Goal: Consume media (video, audio): Consume media (video, audio)

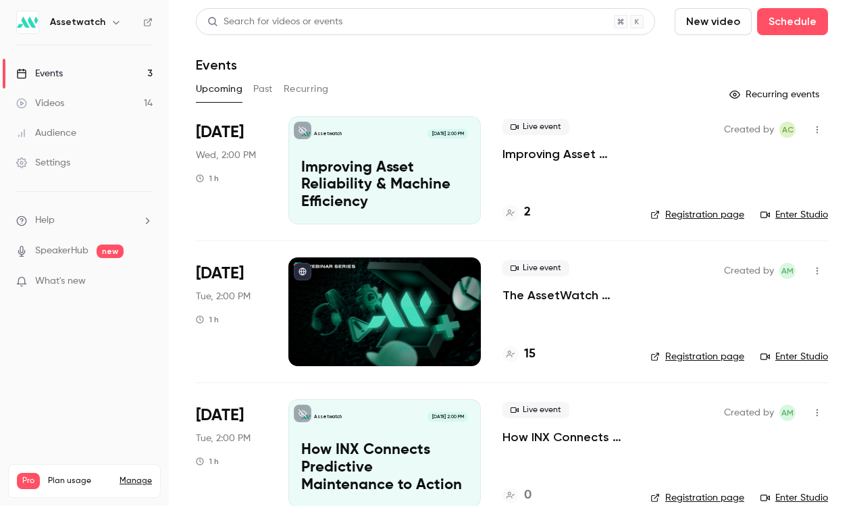
click at [96, 97] on link "Videos 14" at bounding box center [84, 104] width 169 height 30
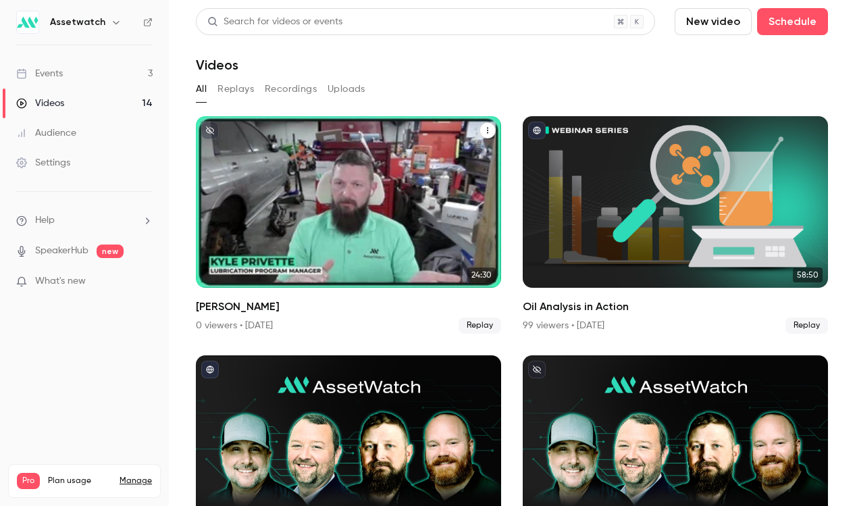
click at [488, 131] on icon "Kyle Privette" at bounding box center [488, 130] width 8 height 8
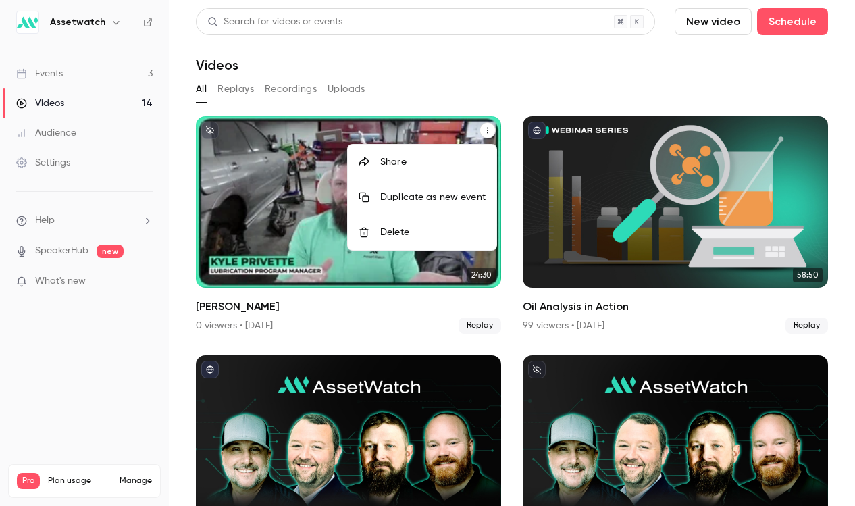
click at [487, 85] on div at bounding box center [427, 253] width 855 height 506
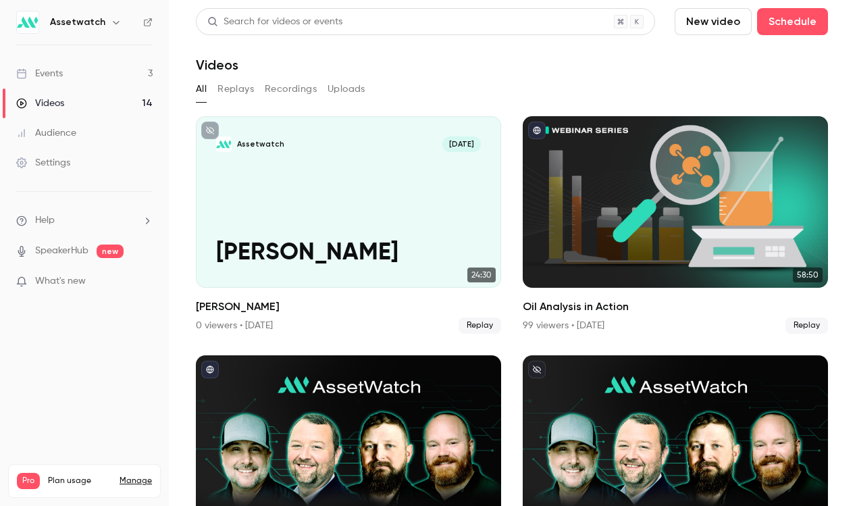
click at [121, 161] on link "Settings" at bounding box center [84, 163] width 169 height 30
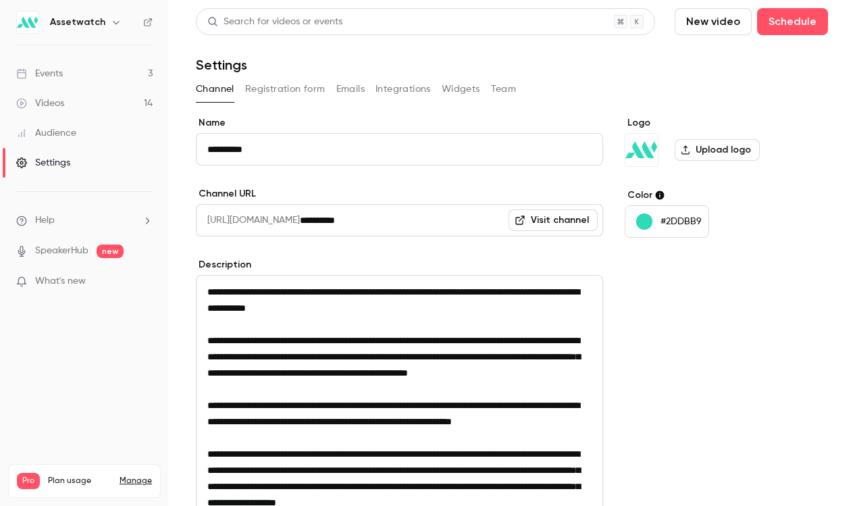
click at [84, 114] on link "Videos 14" at bounding box center [84, 104] width 169 height 30
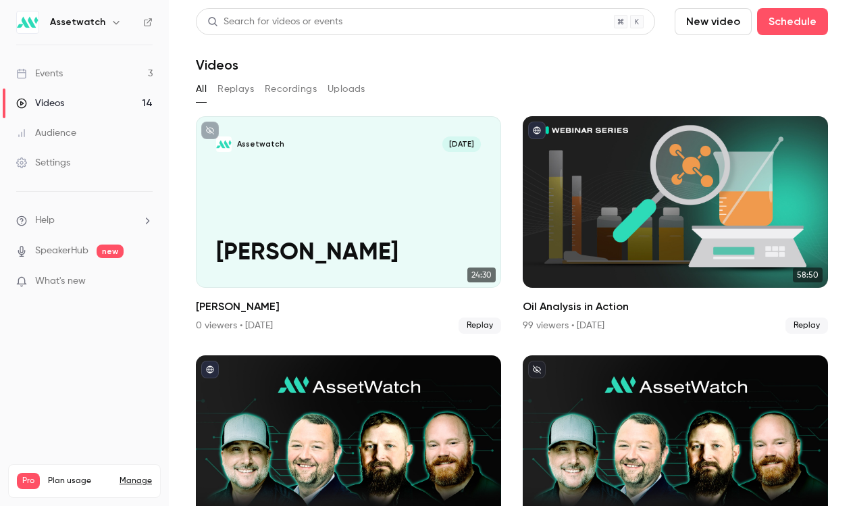
click at [93, 134] on link "Audience" at bounding box center [84, 133] width 169 height 30
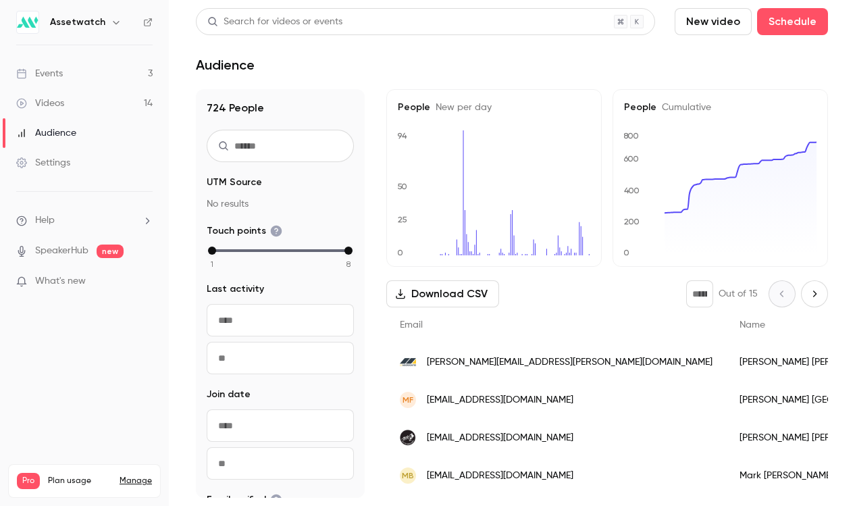
click at [132, 80] on link "Events 3" at bounding box center [84, 74] width 169 height 30
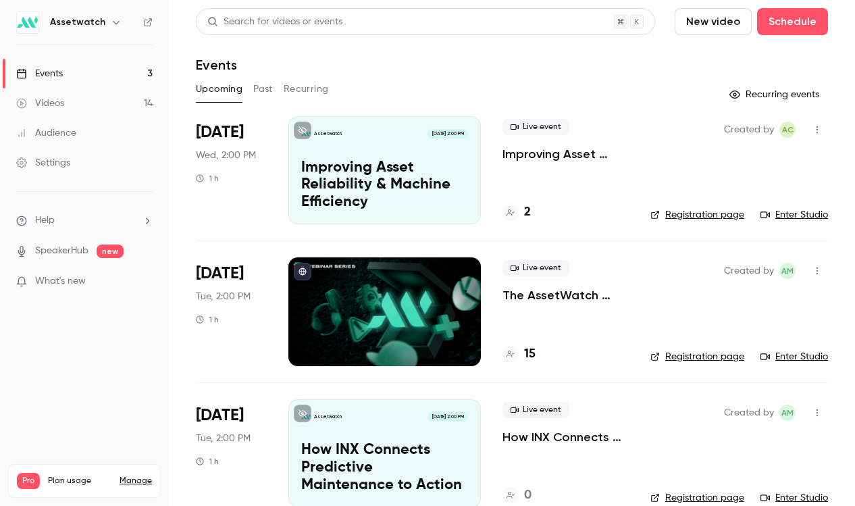
click at [267, 88] on button "Past" at bounding box center [263, 89] width 20 height 22
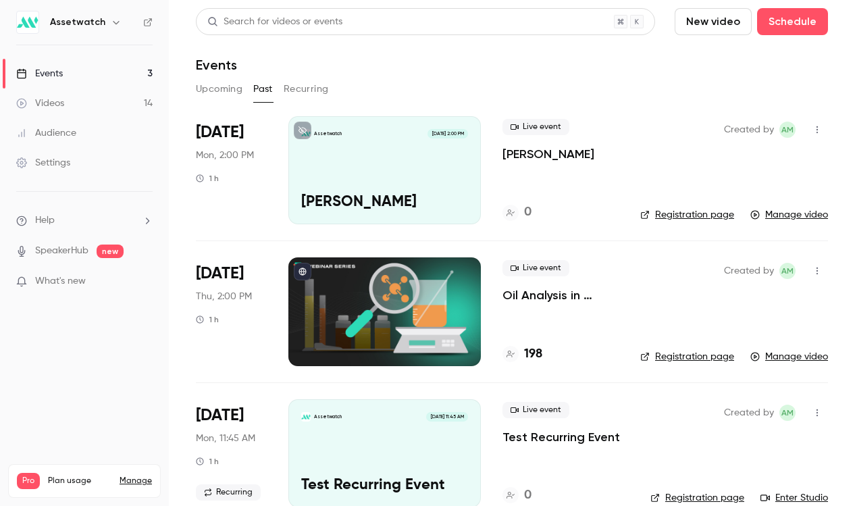
click at [301, 90] on button "Recurring" at bounding box center [306, 89] width 45 height 22
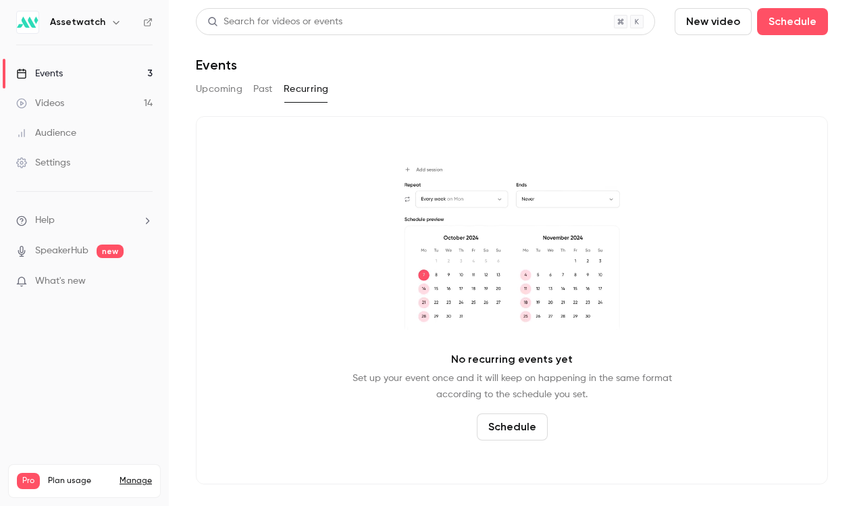
click at [224, 94] on button "Upcoming" at bounding box center [219, 89] width 47 height 22
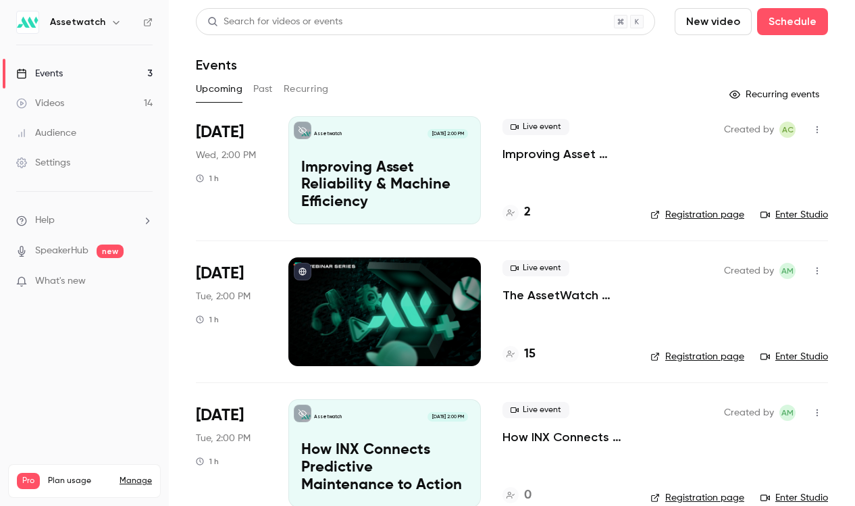
click at [132, 70] on link "Events 3" at bounding box center [84, 74] width 169 height 30
click at [266, 86] on button "Past" at bounding box center [263, 89] width 20 height 22
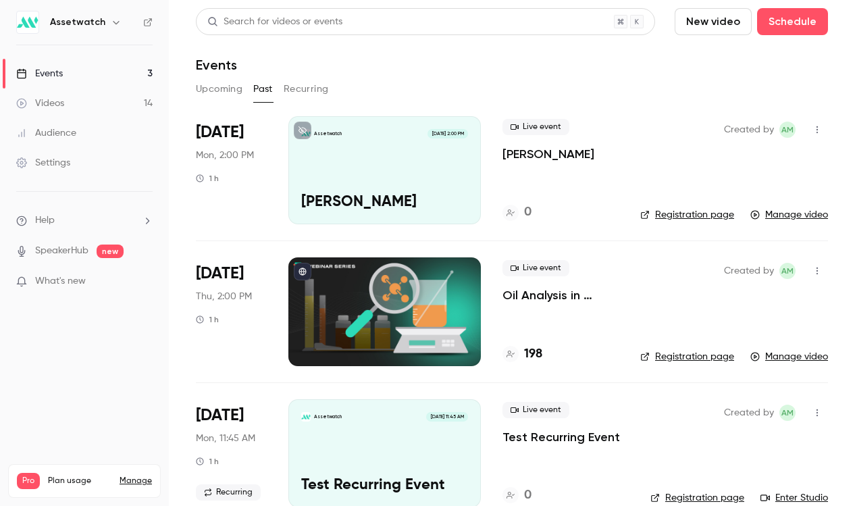
click at [313, 82] on button "Recurring" at bounding box center [306, 89] width 45 height 22
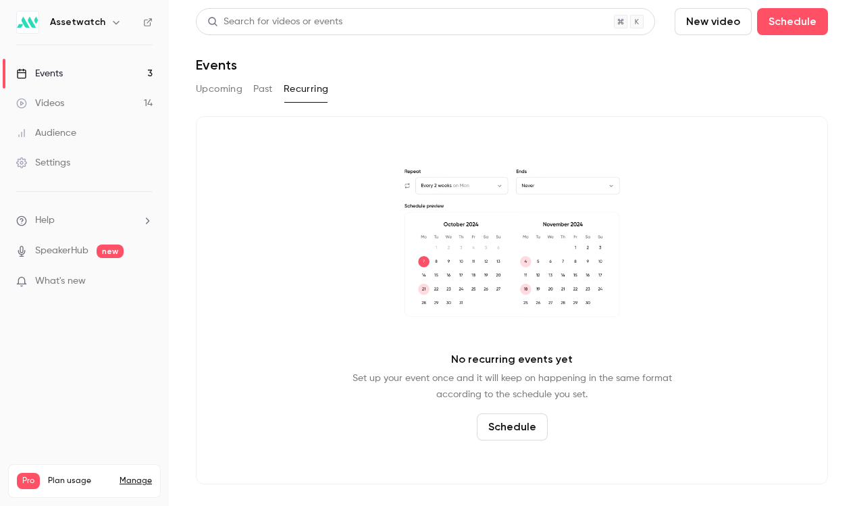
click at [209, 85] on button "Upcoming" at bounding box center [219, 89] width 47 height 22
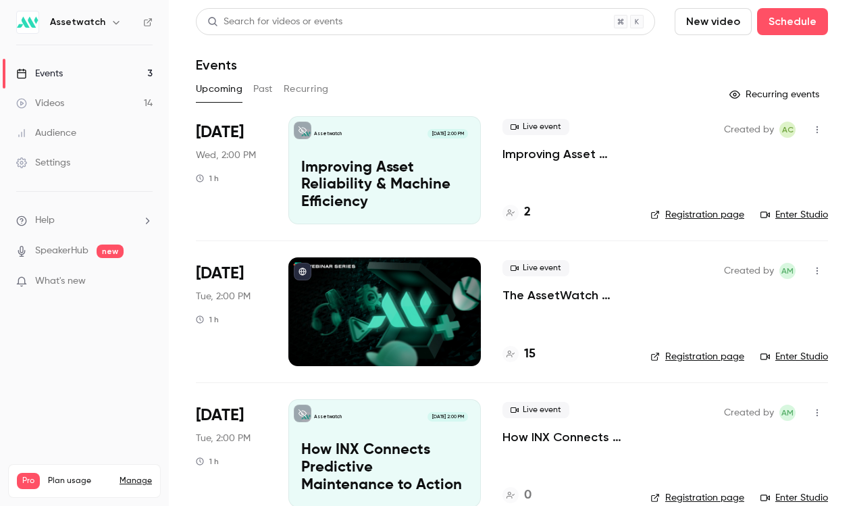
click at [270, 91] on button "Past" at bounding box center [263, 89] width 20 height 22
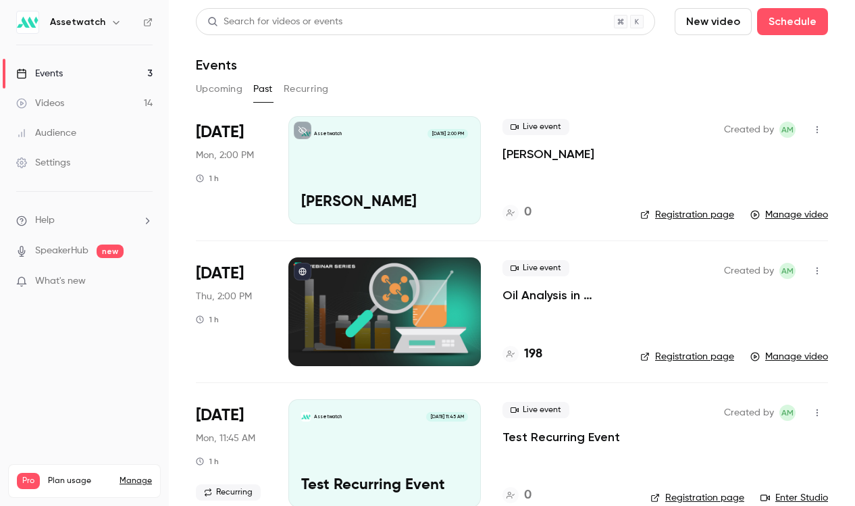
click at [81, 22] on h6 "Assetwatch" at bounding box center [77, 23] width 55 height 14
click at [28, 26] on img at bounding box center [28, 22] width 22 height 22
click at [55, 74] on div "Events" at bounding box center [39, 74] width 47 height 14
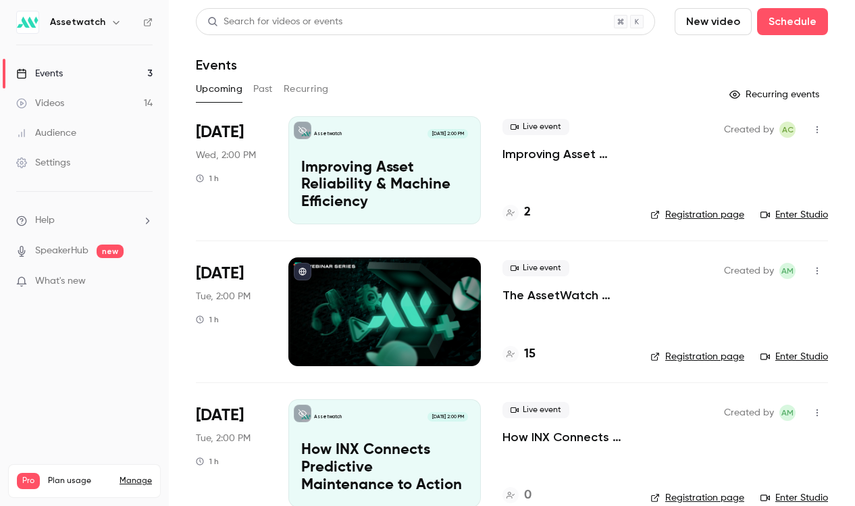
click at [111, 101] on link "Videos 14" at bounding box center [84, 104] width 169 height 30
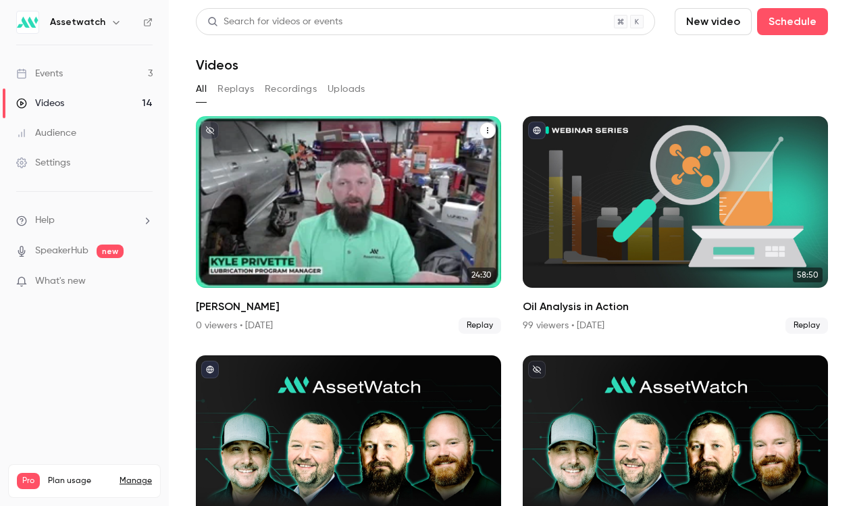
click at [338, 227] on div "Assetwatch [DATE] [PERSON_NAME]" at bounding box center [348, 202] width 305 height 172
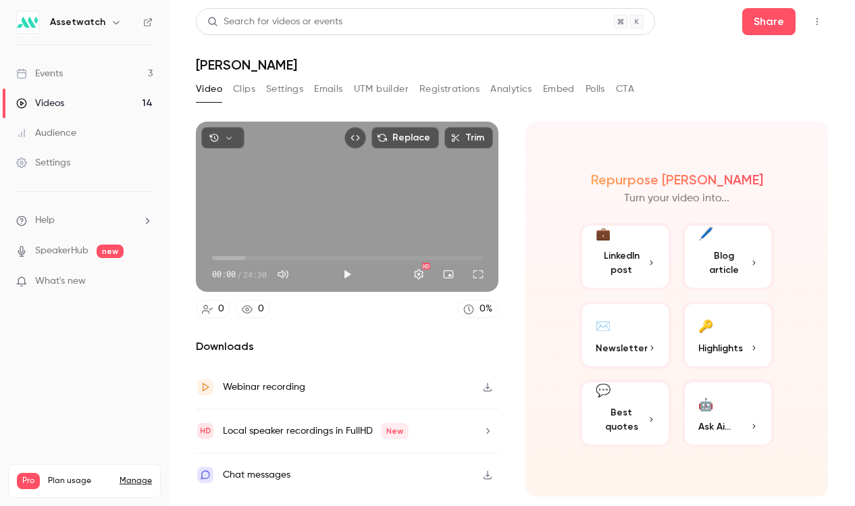
click at [238, 88] on button "Clips" at bounding box center [244, 89] width 22 height 22
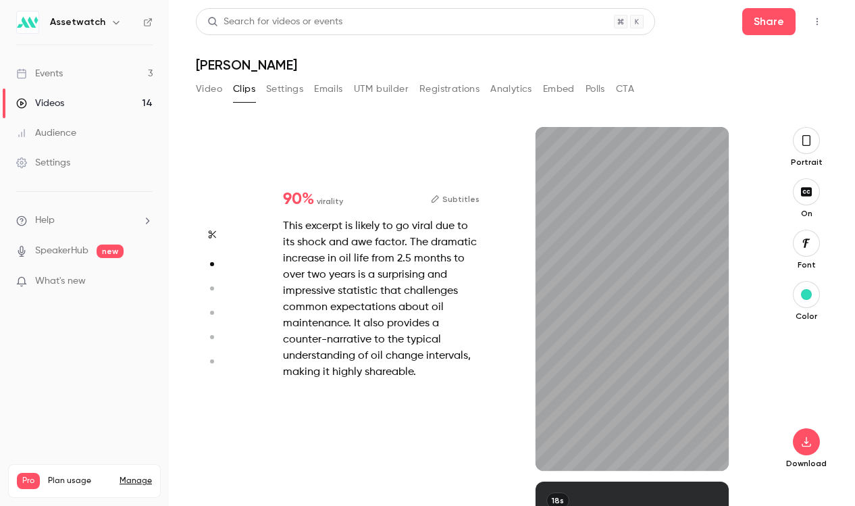
scroll to position [355, 0]
type input "*"
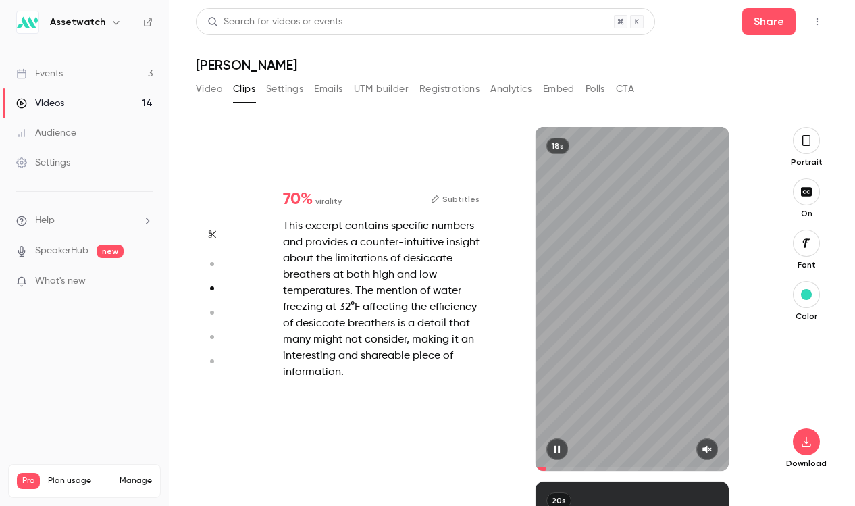
type input "*"
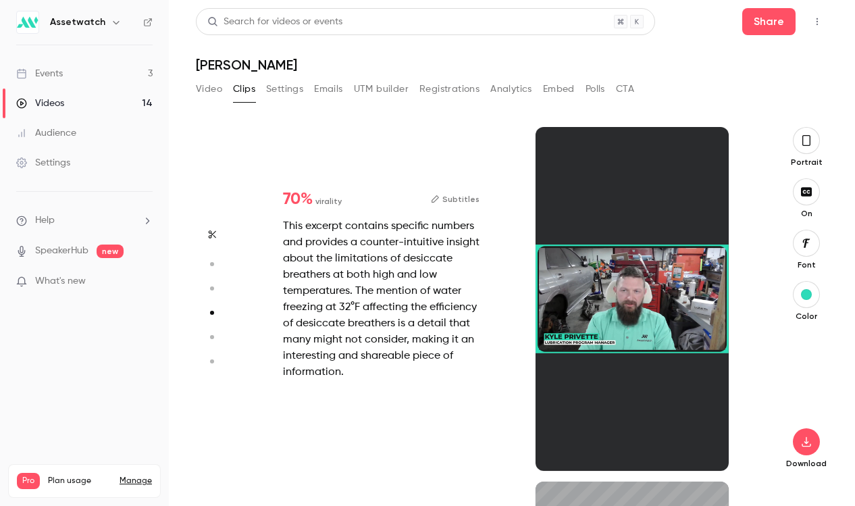
type input "*"
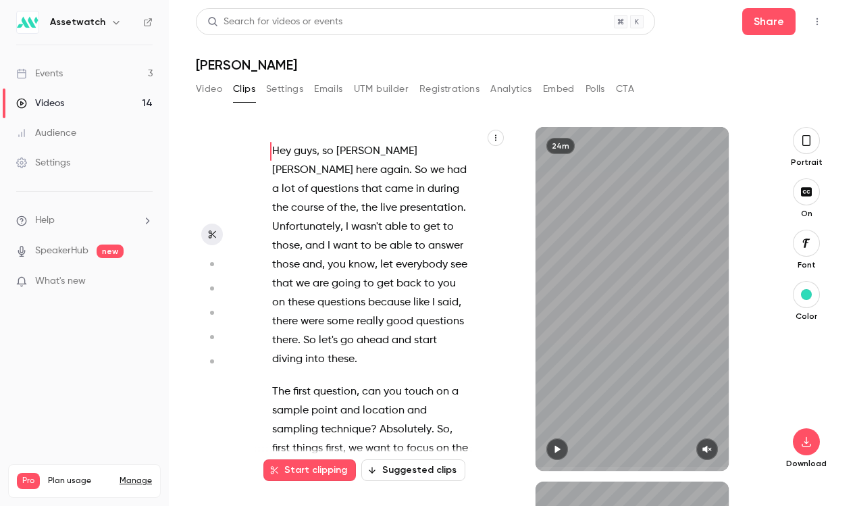
scroll to position [0, 0]
click at [809, 192] on icon "button" at bounding box center [806, 191] width 11 height 9
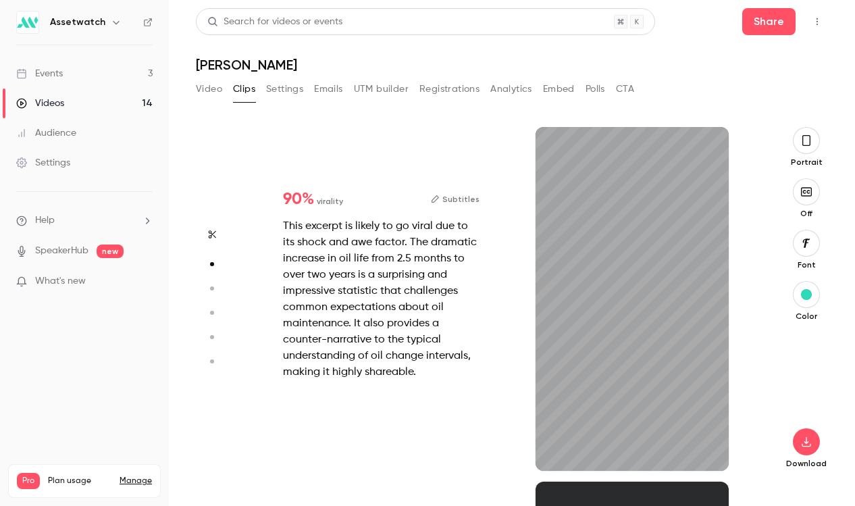
scroll to position [355, 0]
click at [800, 199] on button "button" at bounding box center [806, 191] width 27 height 27
click at [814, 141] on button "button" at bounding box center [806, 140] width 27 height 27
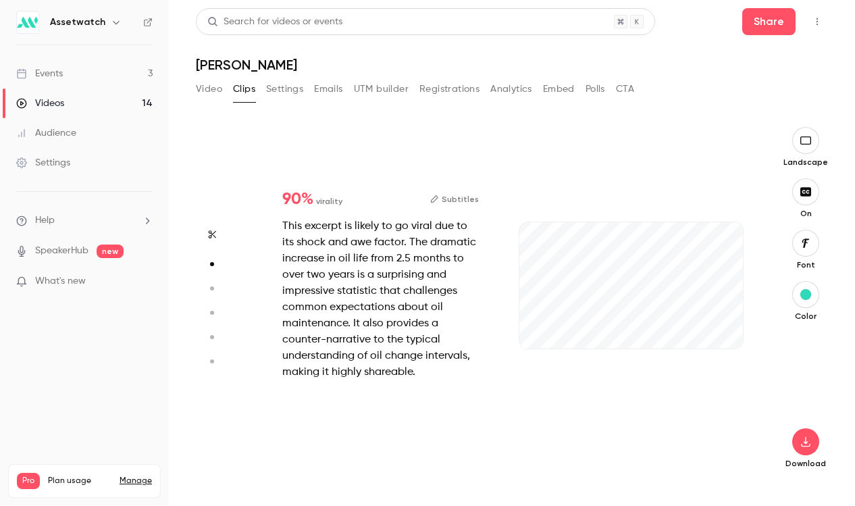
click at [211, 284] on icon "button" at bounding box center [211, 288] width 12 height 9
type input "*"
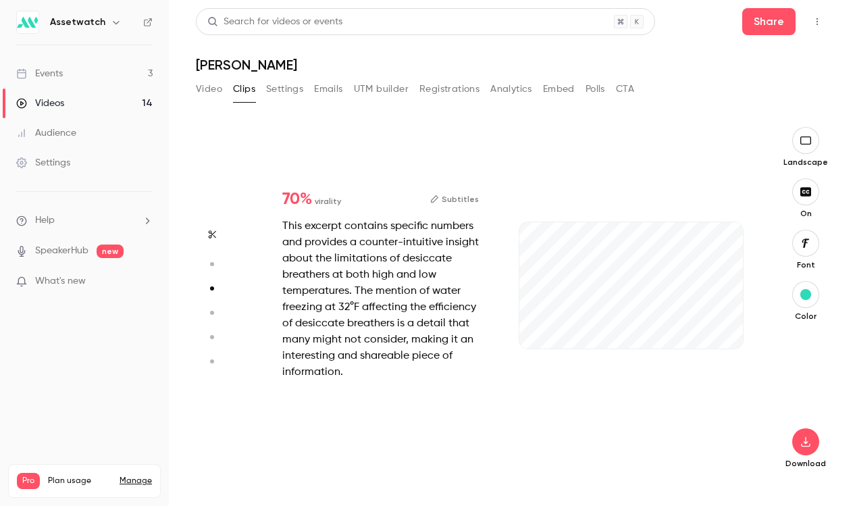
click at [207, 312] on icon "button" at bounding box center [211, 312] width 12 height 9
type input "*"
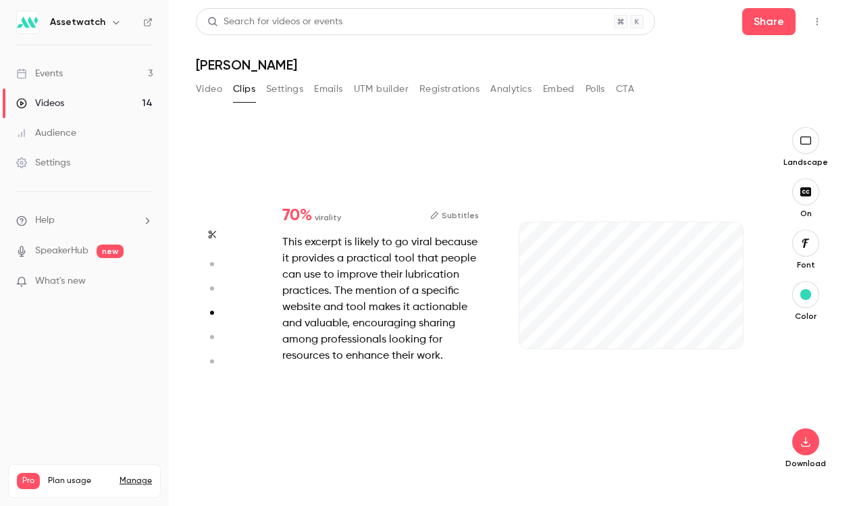
click at [209, 338] on icon "button" at bounding box center [211, 336] width 12 height 9
type input "*"
click at [214, 356] on button "button" at bounding box center [212, 362] width 22 height 22
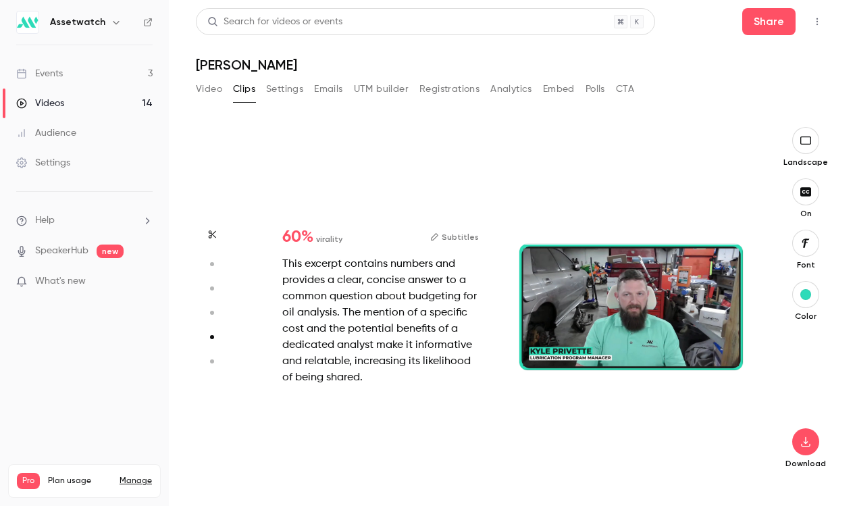
type input "*"
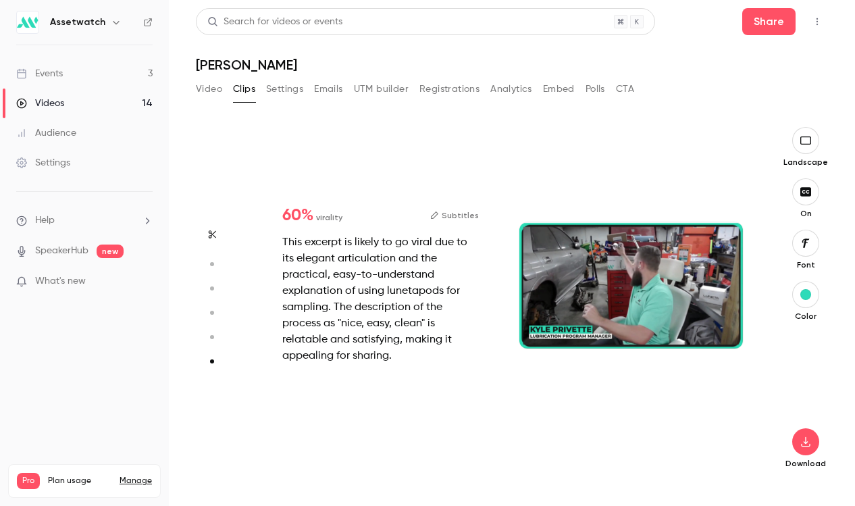
type input "*"
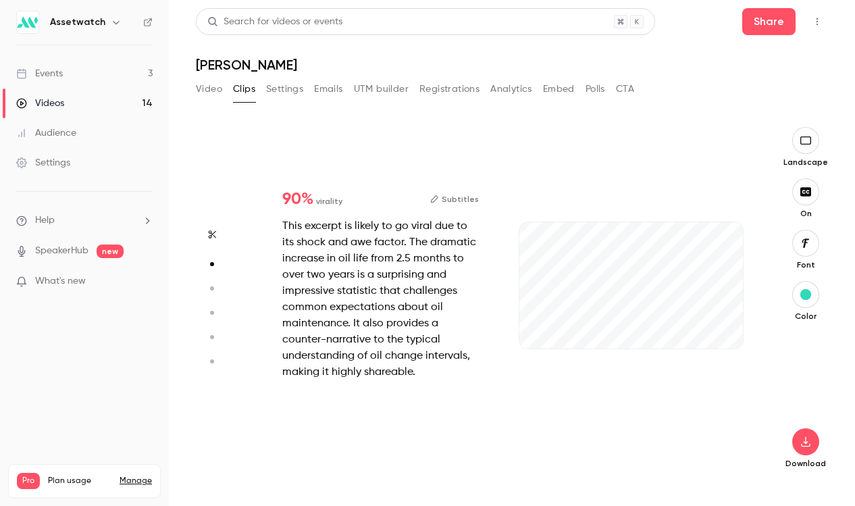
scroll to position [355, 0]
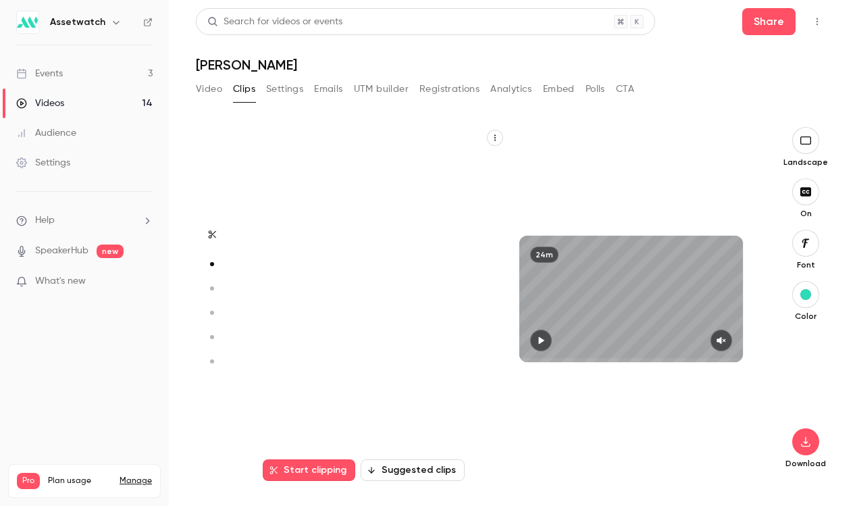
type input "*"
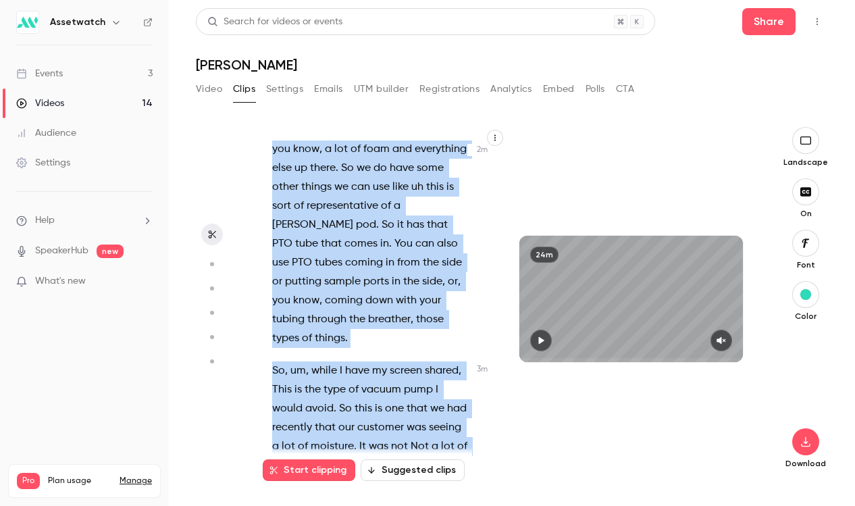
scroll to position [1429, 0]
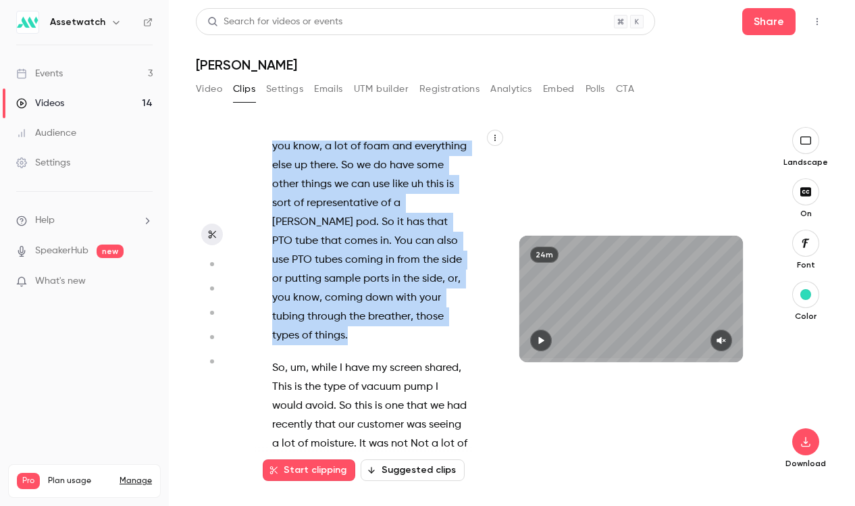
drag, startPoint x: 272, startPoint y: 166, endPoint x: 432, endPoint y: 307, distance: 213.0
click at [432, 307] on div "Hey guys , so [PERSON_NAME] here again . So we had a lot of questions that came…" at bounding box center [377, 306] width 244 height 330
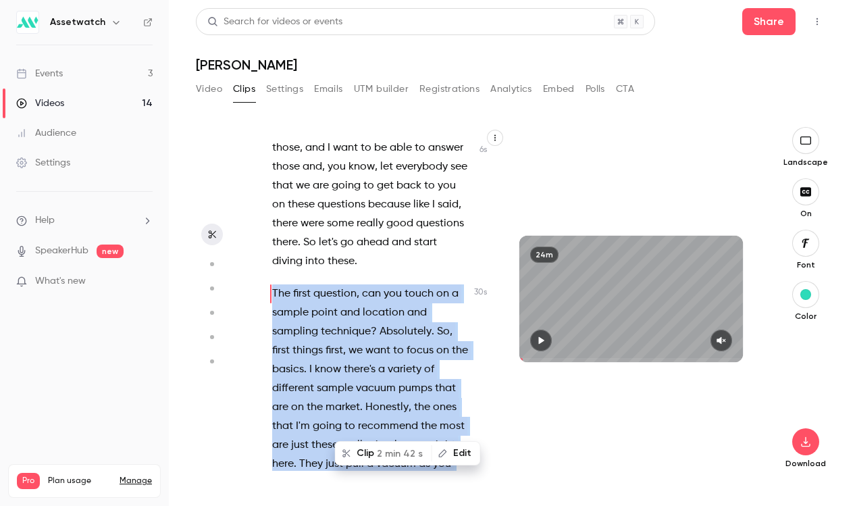
scroll to position [67, 0]
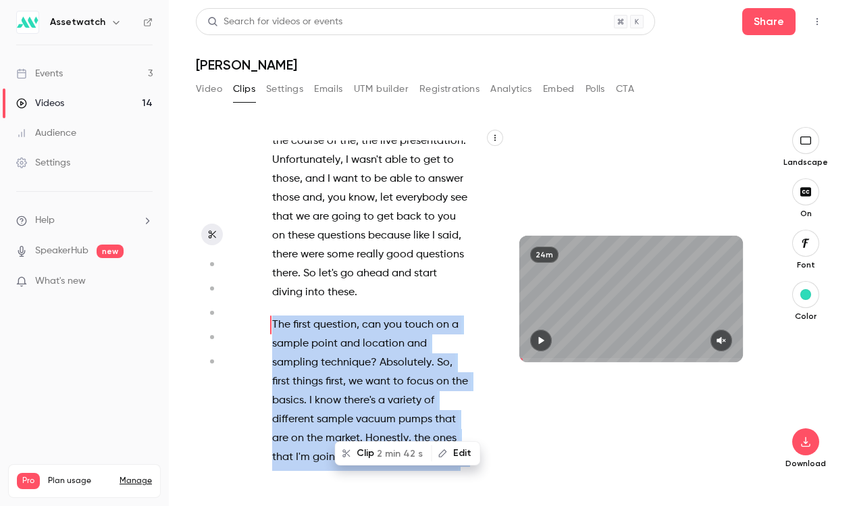
click at [393, 452] on span "2 min 42 s" at bounding box center [400, 454] width 46 height 14
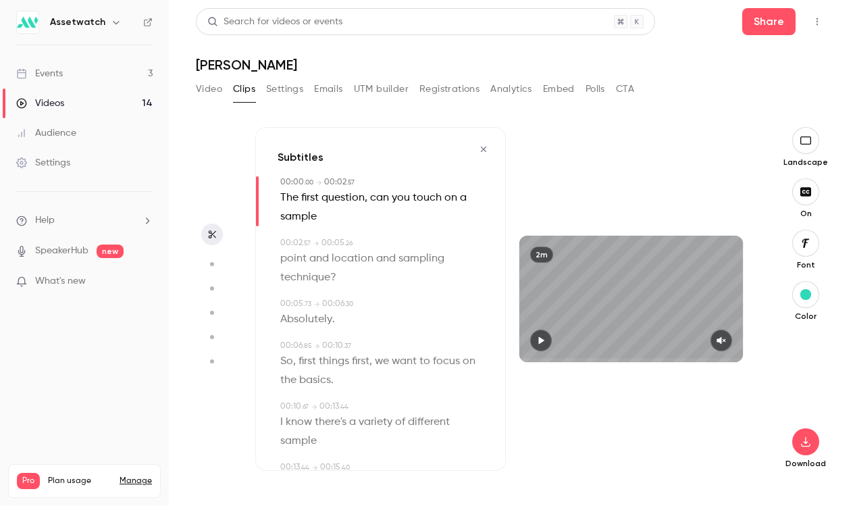
click at [811, 132] on button "button" at bounding box center [806, 140] width 27 height 27
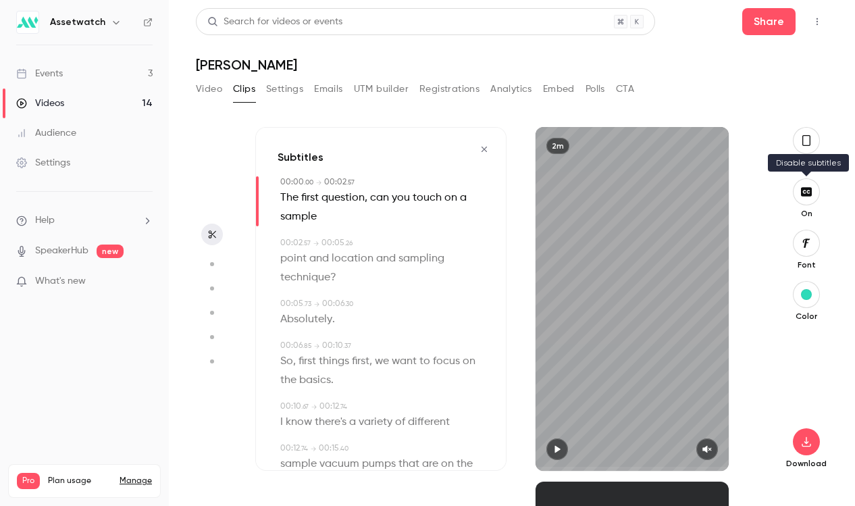
click at [804, 190] on icon "button" at bounding box center [806, 191] width 15 height 11
click at [805, 191] on icon "button" at bounding box center [806, 191] width 15 height 11
click at [810, 146] on icon "button" at bounding box center [806, 140] width 11 height 15
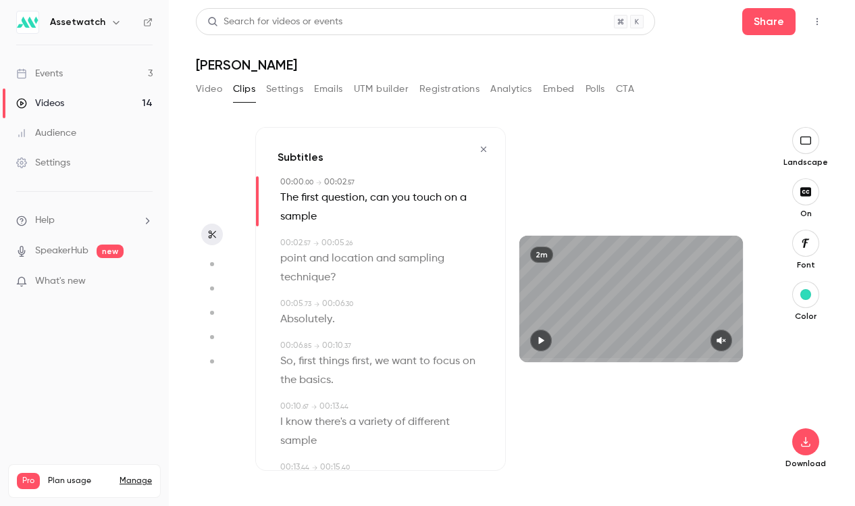
click at [216, 234] on icon "button" at bounding box center [212, 234] width 11 height 9
click at [484, 149] on icon "button" at bounding box center [483, 149] width 5 height 5
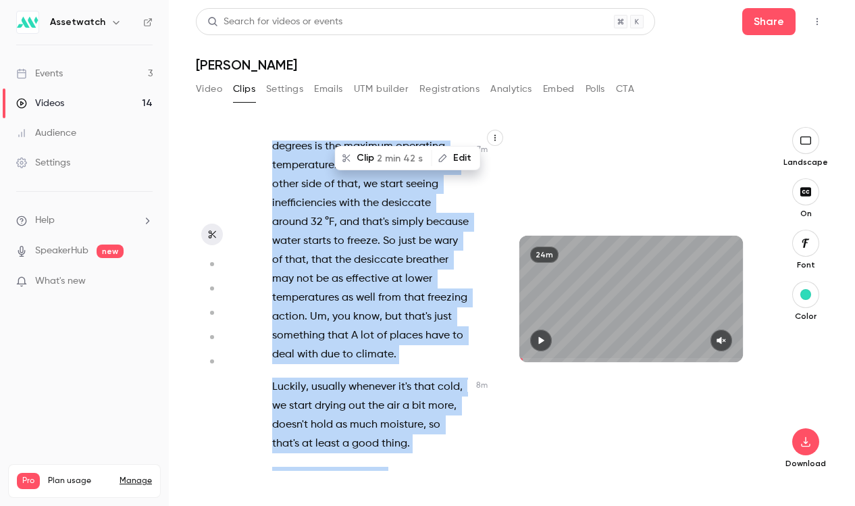
scroll to position [3964, 0]
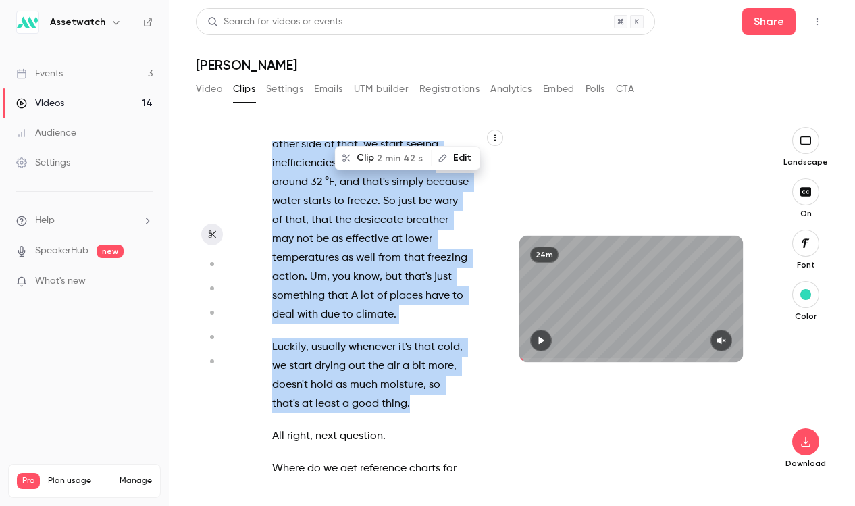
drag, startPoint x: 273, startPoint y: 329, endPoint x: 433, endPoint y: 368, distance: 164.7
click at [433, 368] on div "Hey guys , so [PERSON_NAME] here again . So we had a lot of questions that came…" at bounding box center [377, 306] width 244 height 330
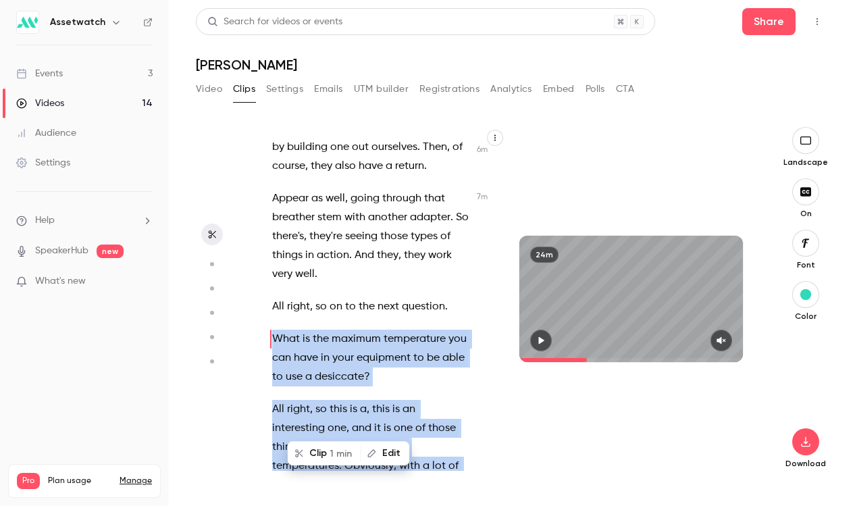
scroll to position [3486, 0]
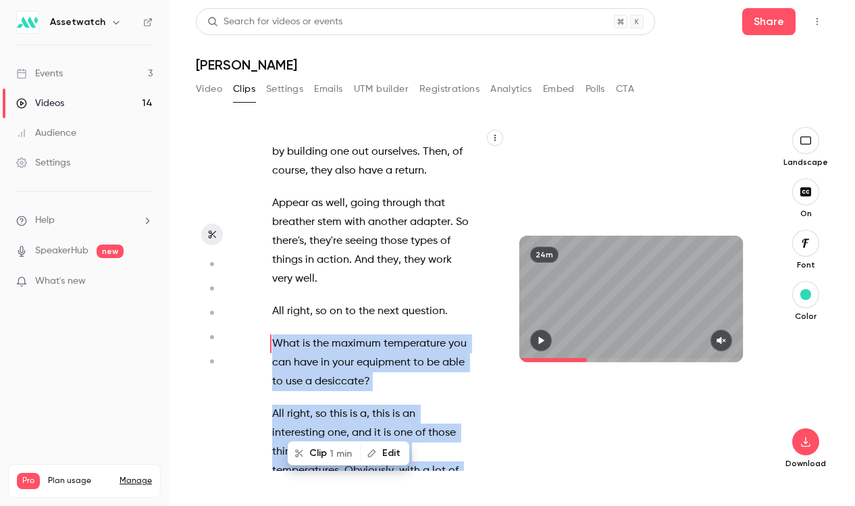
click at [327, 450] on button "Clip 1 min" at bounding box center [324, 454] width 71 height 22
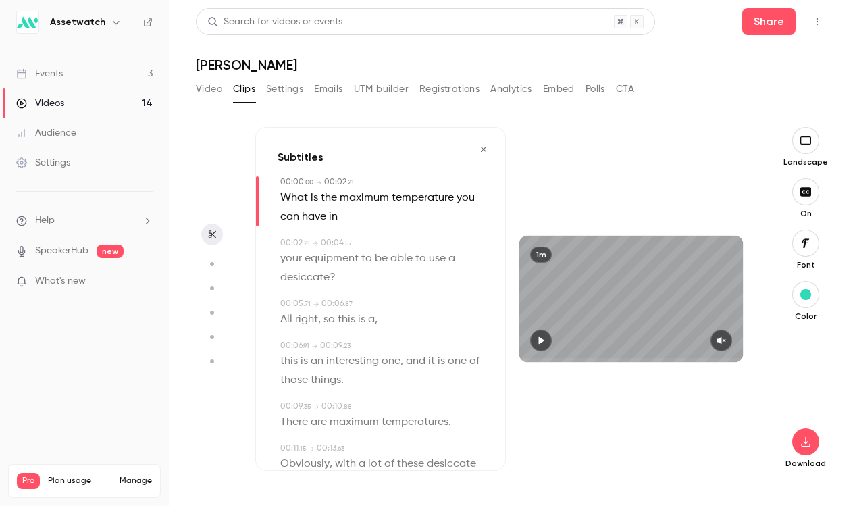
click at [541, 341] on icon "button" at bounding box center [541, 340] width 5 height 7
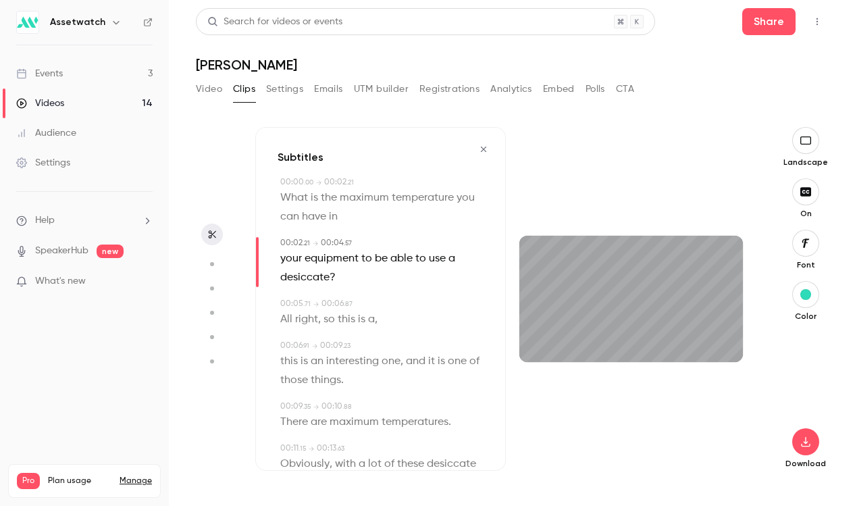
type input "***"
click at [216, 91] on button "Video" at bounding box center [209, 89] width 26 height 22
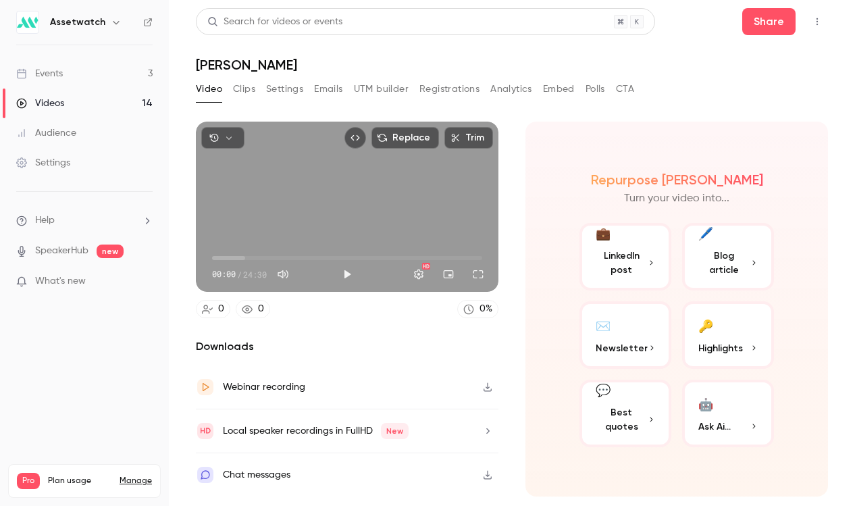
click at [284, 271] on button "Mute" at bounding box center [283, 274] width 27 height 27
type input "*"
click at [353, 270] on button "Play" at bounding box center [347, 274] width 27 height 27
click at [472, 259] on div "Full screen" at bounding box center [479, 246] width 57 height 30
click at [462, 251] on div "Full screen" at bounding box center [479, 246] width 57 height 16
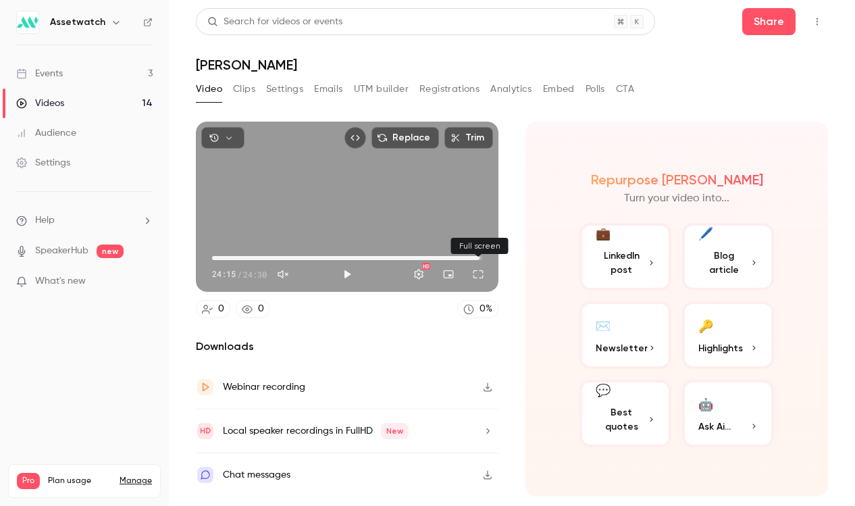
drag, startPoint x: 220, startPoint y: 260, endPoint x: 480, endPoint y: 267, distance: 259.6
click at [480, 267] on div "24:15 24:15 / 24:30 HD" at bounding box center [347, 263] width 303 height 57
click at [355, 272] on button "Play" at bounding box center [347, 274] width 27 height 27
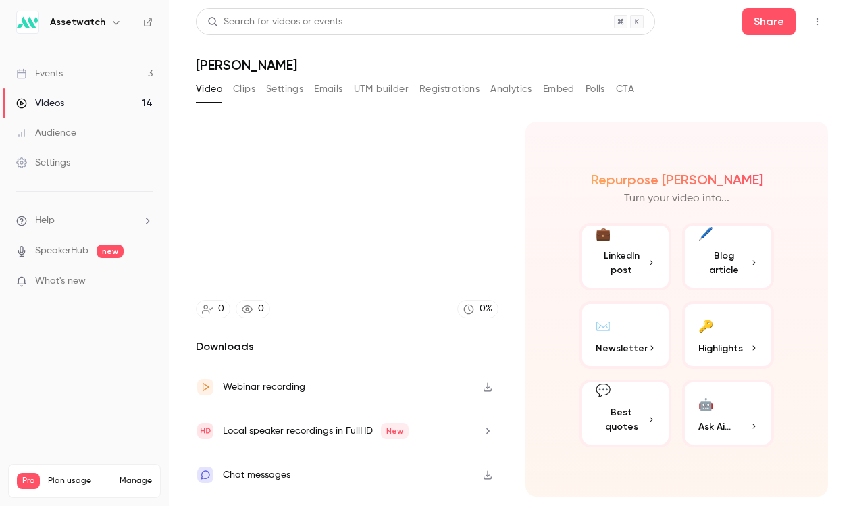
type input "******"
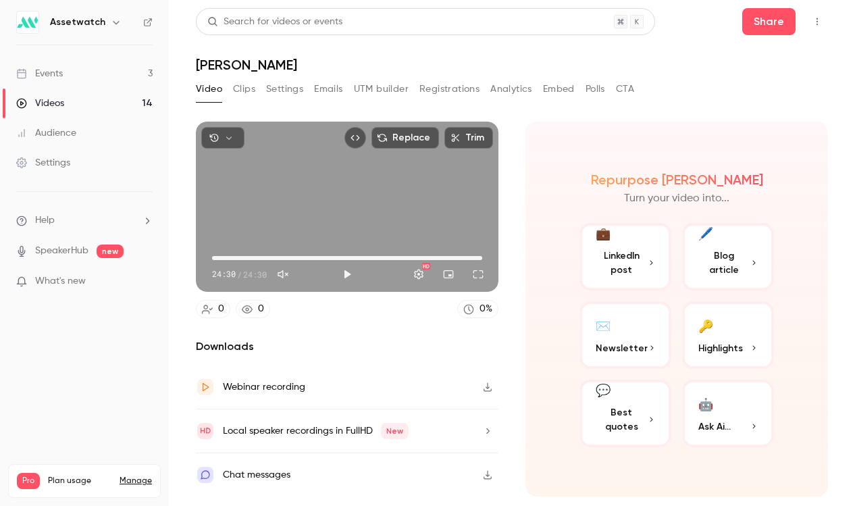
click at [628, 92] on button "CTA" at bounding box center [625, 89] width 18 height 22
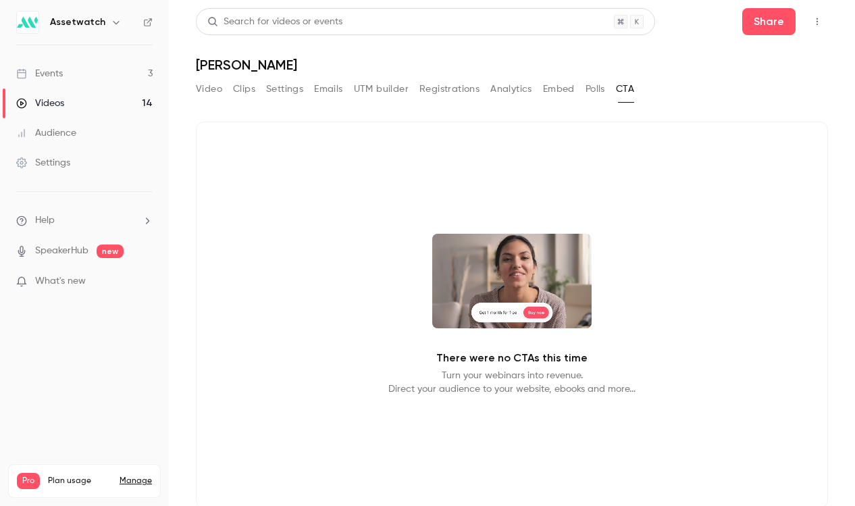
click at [594, 80] on button "Polls" at bounding box center [596, 89] width 20 height 22
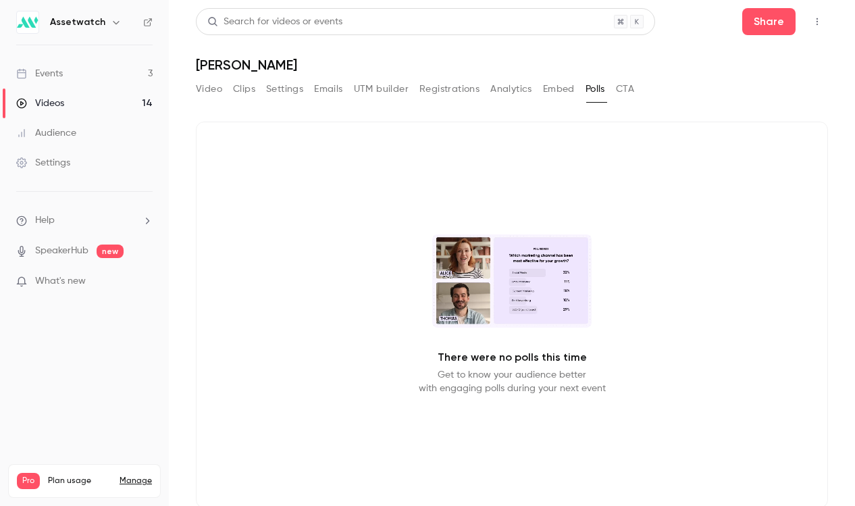
click at [560, 86] on button "Embed" at bounding box center [559, 89] width 32 height 22
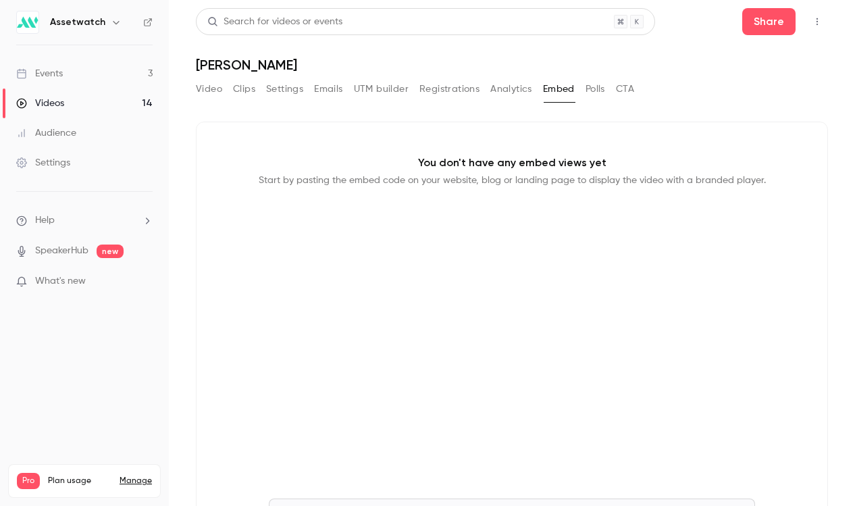
click at [531, 86] on button "Analytics" at bounding box center [512, 89] width 42 height 22
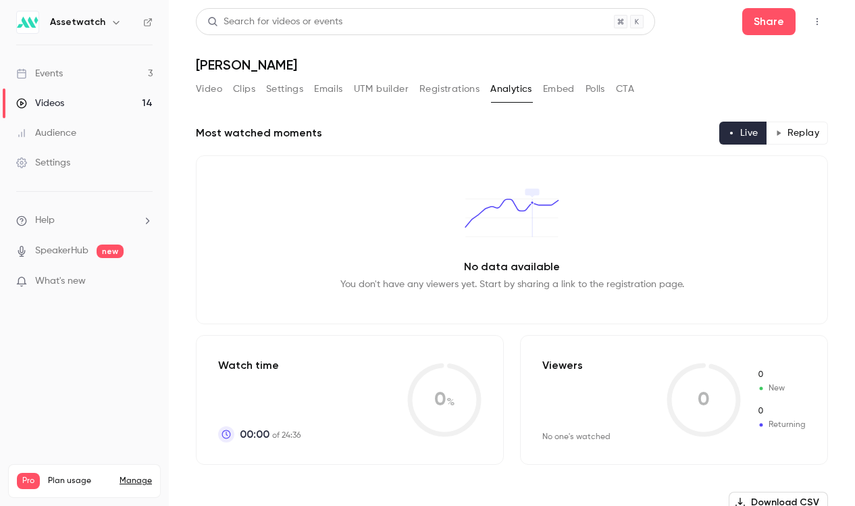
click at [468, 84] on button "Registrations" at bounding box center [450, 89] width 60 height 22
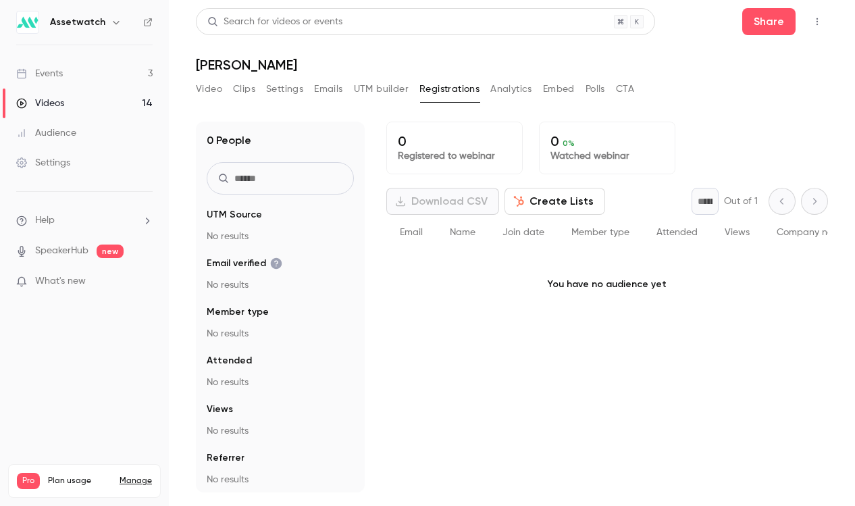
click at [395, 86] on button "UTM builder" at bounding box center [381, 89] width 55 height 22
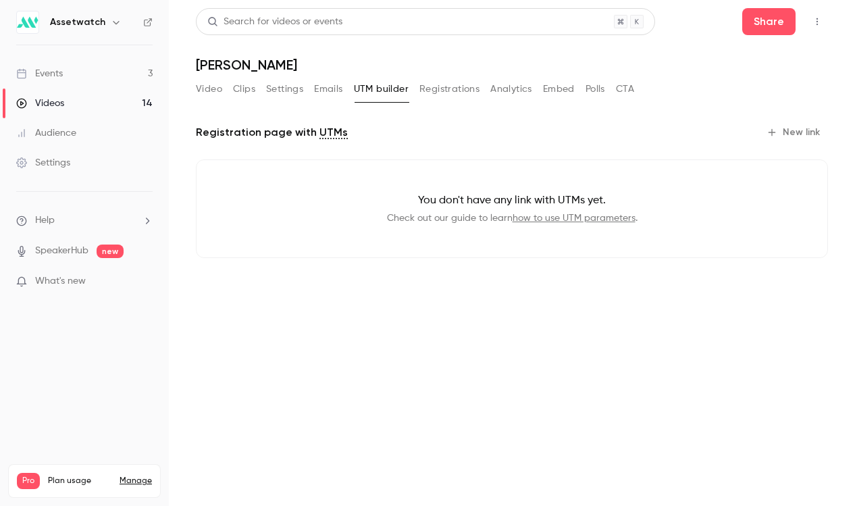
click at [323, 86] on button "Emails" at bounding box center [328, 89] width 28 height 22
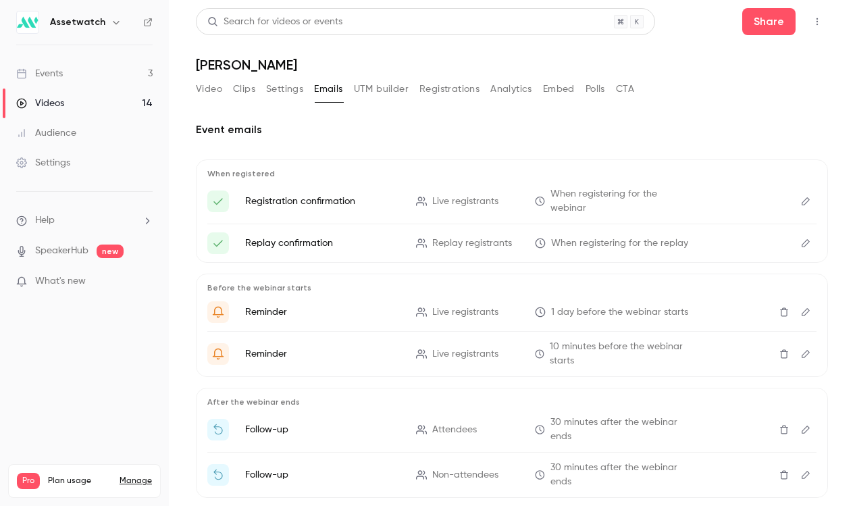
click at [276, 84] on button "Settings" at bounding box center [284, 89] width 37 height 22
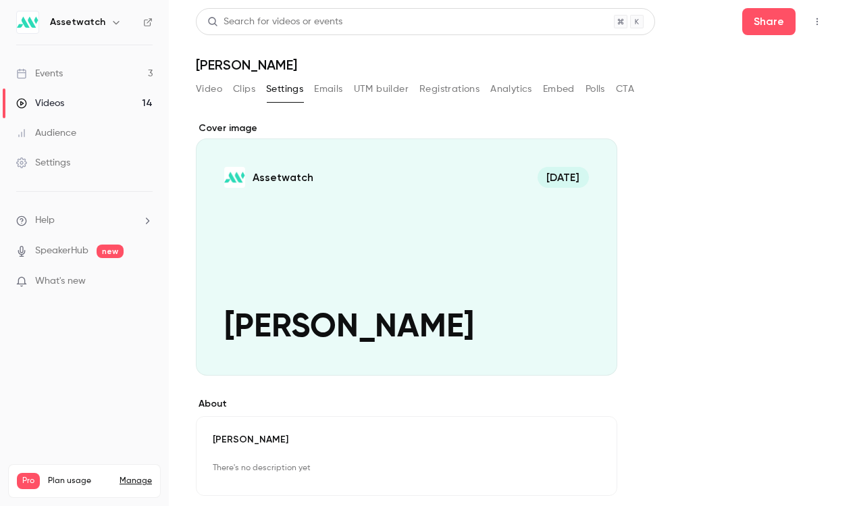
click at [241, 84] on button "Clips" at bounding box center [244, 89] width 22 height 22
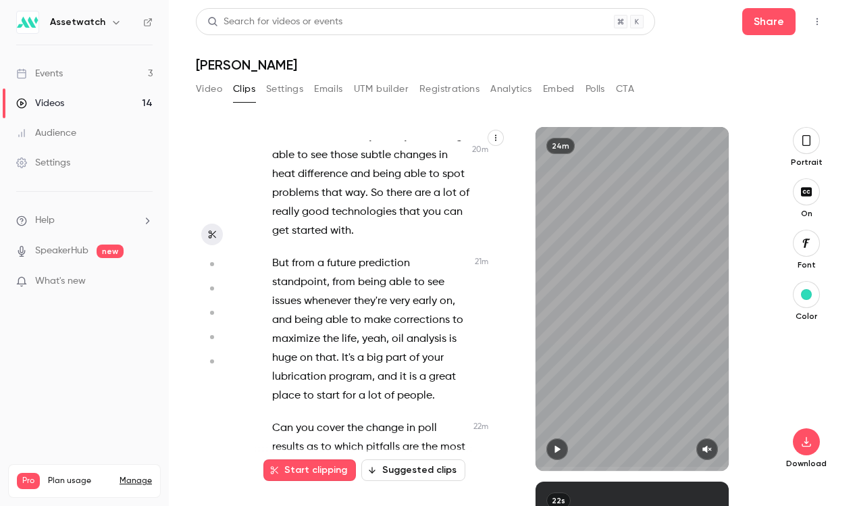
scroll to position [10441, 0]
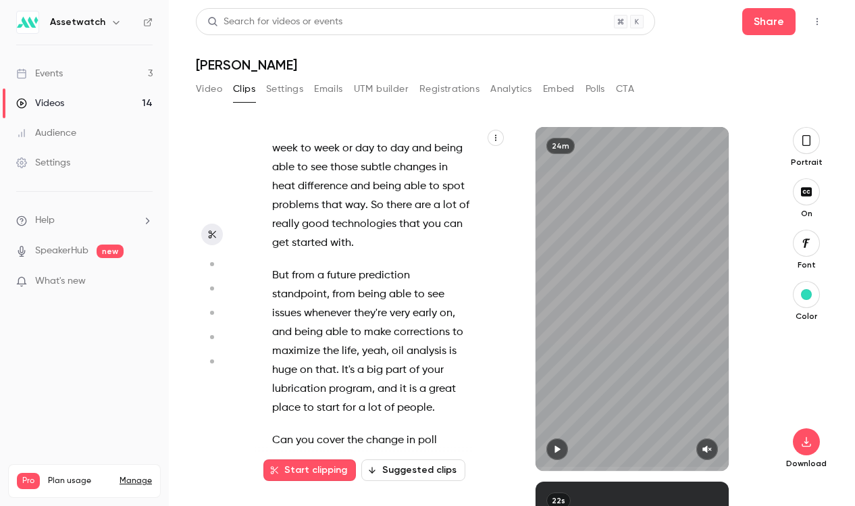
click at [88, 77] on link "Events 3" at bounding box center [84, 74] width 169 height 30
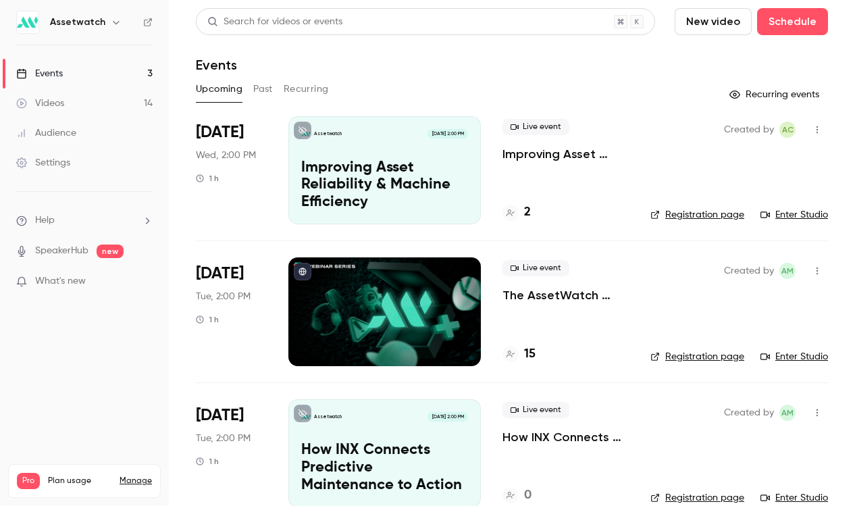
click at [269, 88] on button "Past" at bounding box center [263, 89] width 20 height 22
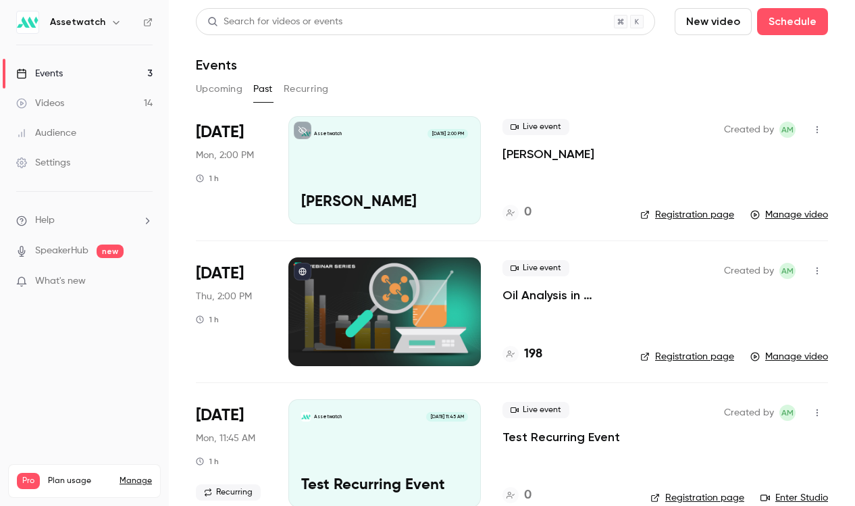
click at [572, 293] on p "Oil Analysis in Action" at bounding box center [561, 295] width 116 height 16
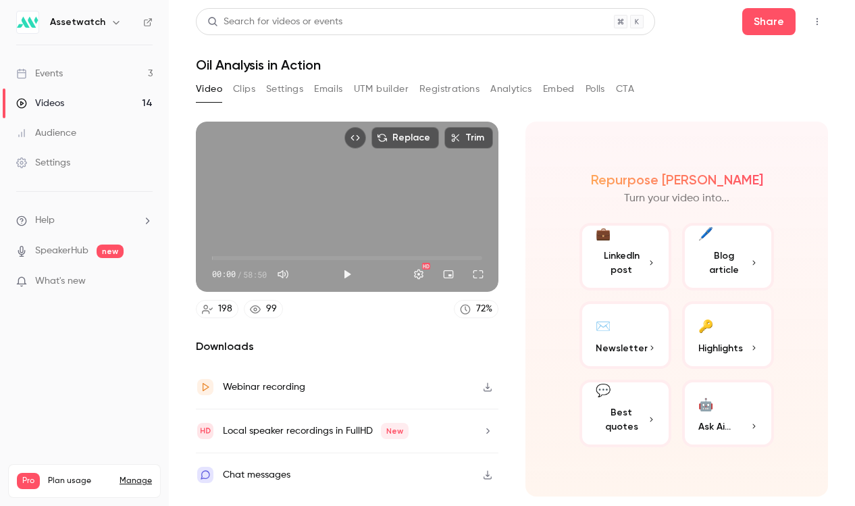
click at [245, 87] on button "Clips" at bounding box center [244, 89] width 22 height 22
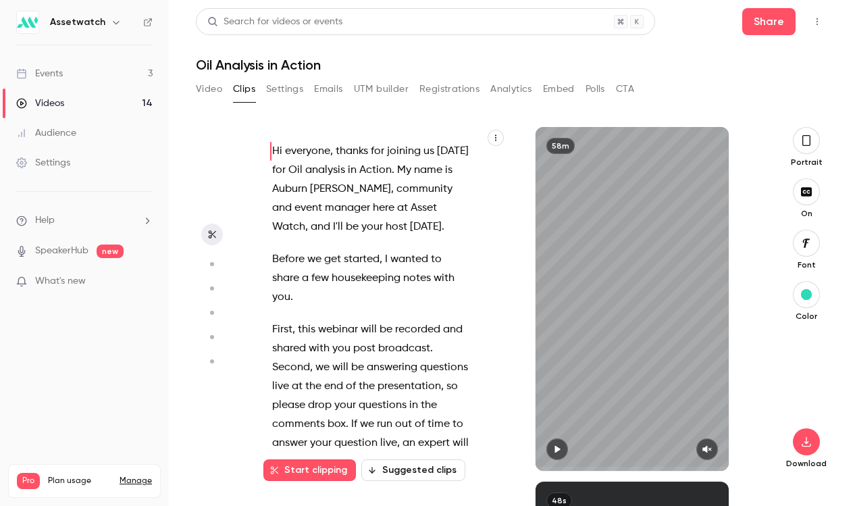
click at [72, 64] on link "Events 3" at bounding box center [84, 74] width 169 height 30
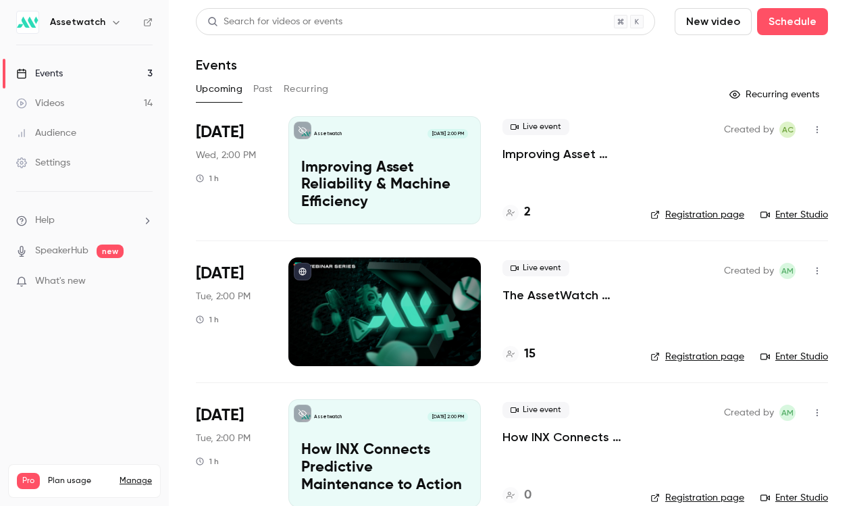
click at [80, 109] on link "Videos 14" at bounding box center [84, 104] width 169 height 30
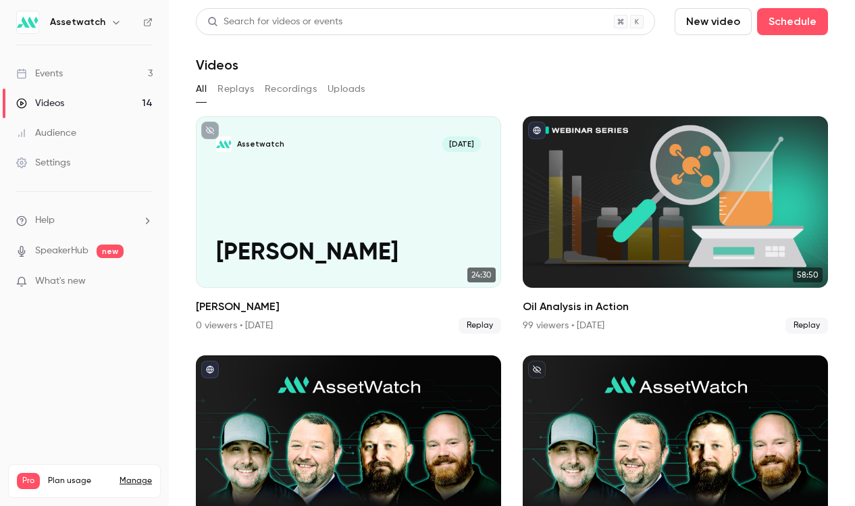
click at [241, 87] on button "Replays" at bounding box center [236, 89] width 36 height 22
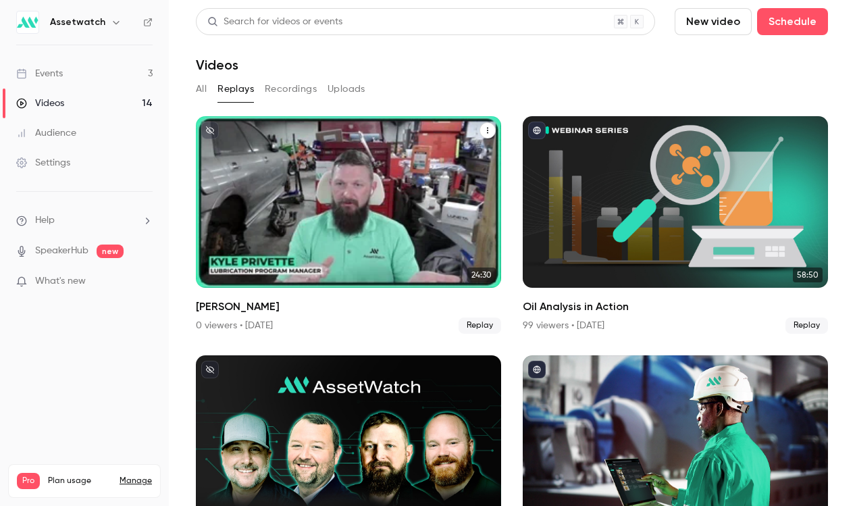
click at [416, 214] on div "Assetwatch [DATE] [PERSON_NAME]" at bounding box center [348, 202] width 305 height 172
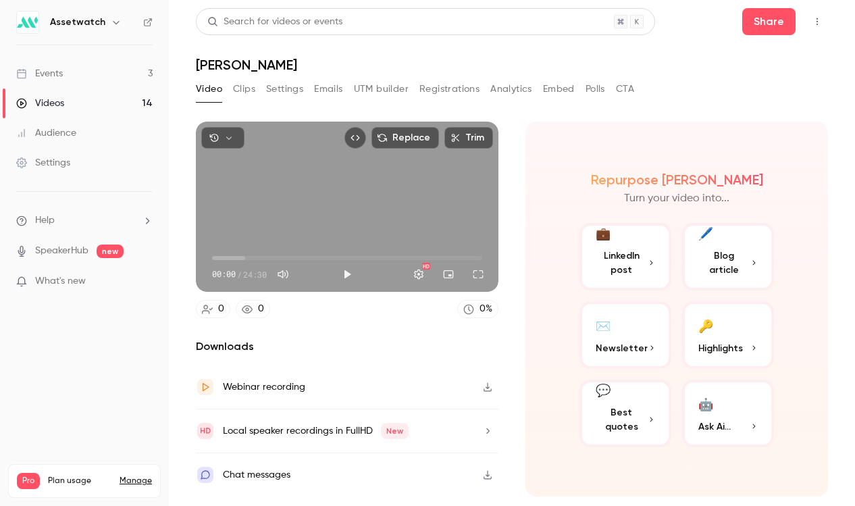
click at [246, 89] on button "Clips" at bounding box center [244, 89] width 22 height 22
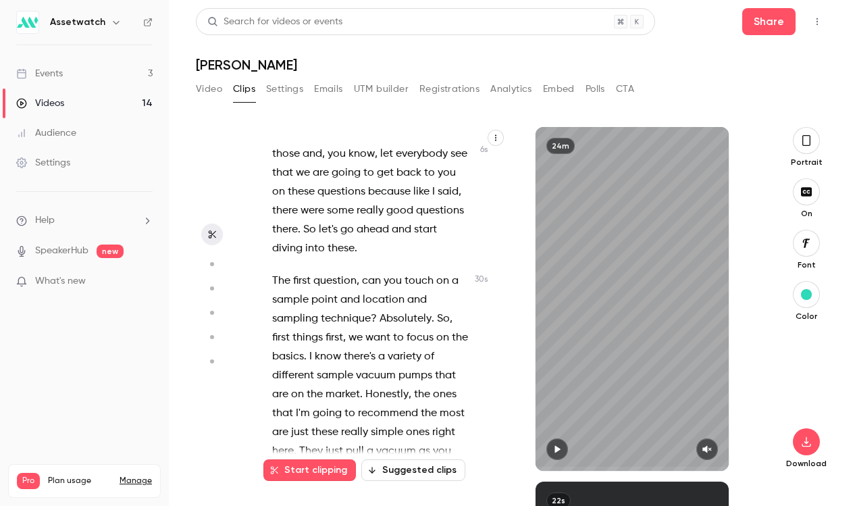
scroll to position [128, 0]
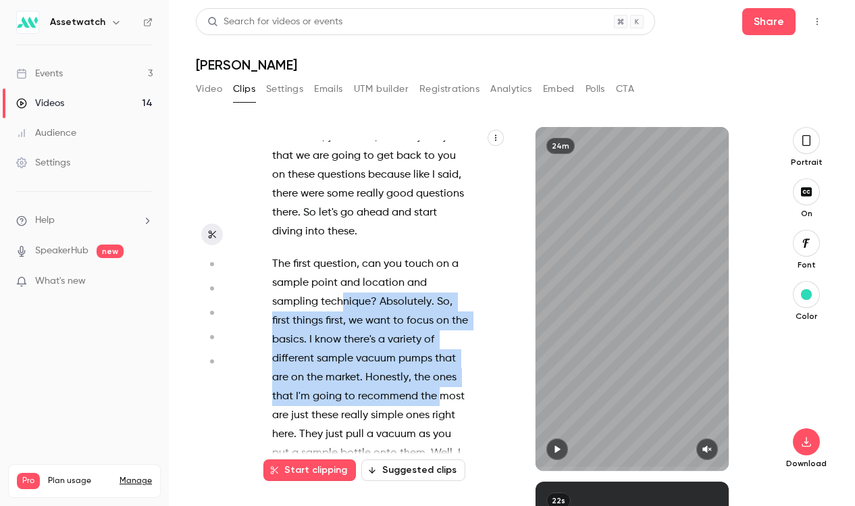
drag, startPoint x: 341, startPoint y: 282, endPoint x: 438, endPoint y: 387, distance: 143.0
click at [438, 387] on p "The first question , can you touch on a sample point and location and sampling …" at bounding box center [370, 444] width 197 height 378
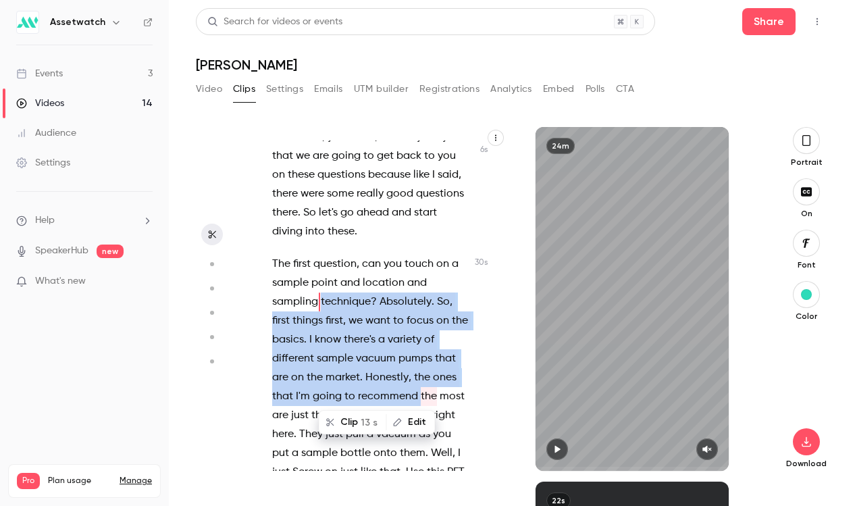
scroll to position [105, 0]
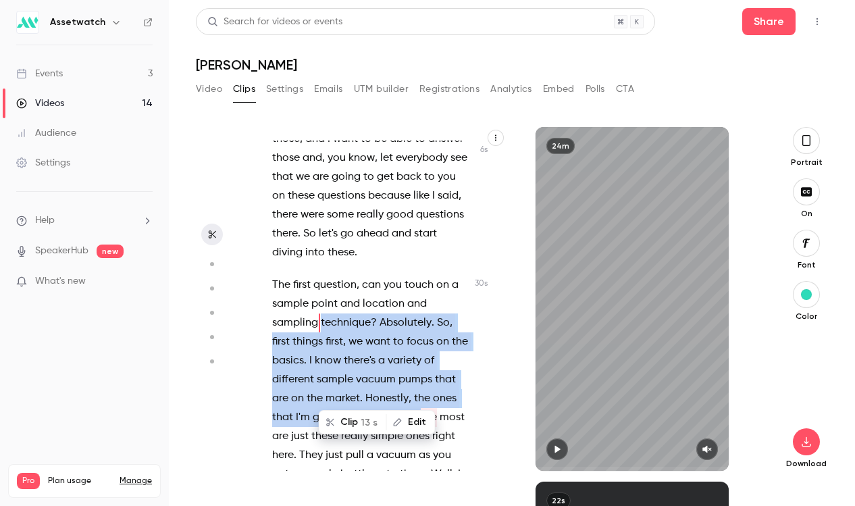
type input "****"
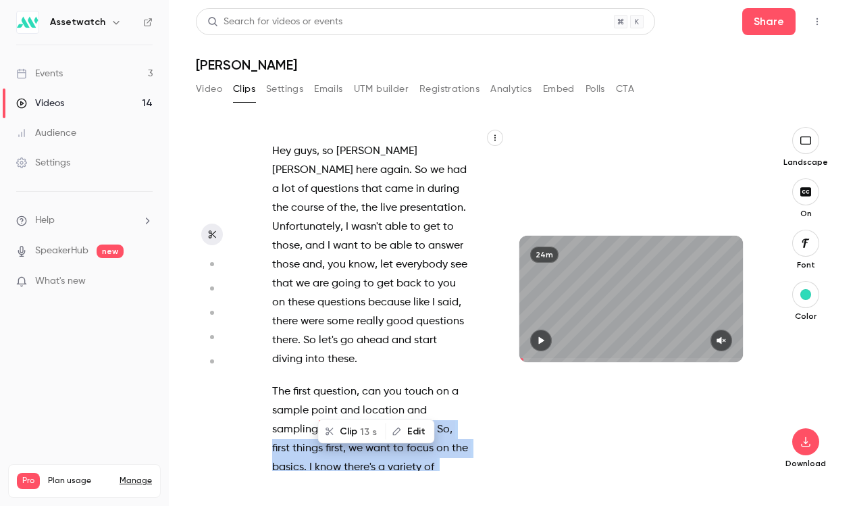
scroll to position [105, 0]
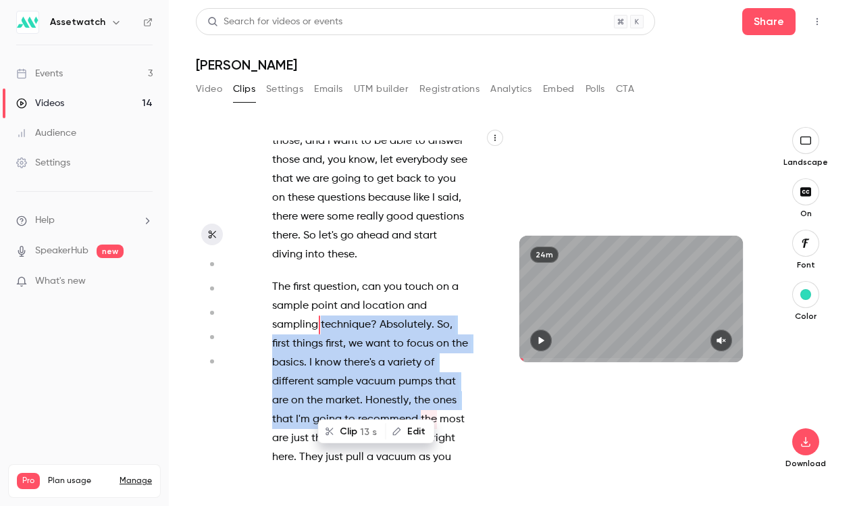
type input "****"
click at [211, 96] on button "Video" at bounding box center [209, 89] width 26 height 22
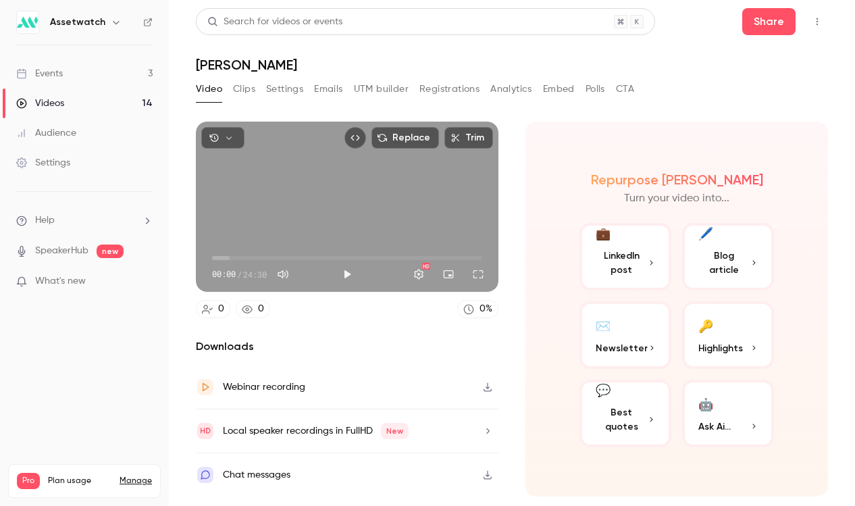
click at [261, 89] on div "Video Clips Settings Emails UTM builder Registrations Analytics Embed Polls CTA" at bounding box center [415, 89] width 439 height 22
click at [245, 89] on button "Clips" at bounding box center [244, 89] width 22 height 22
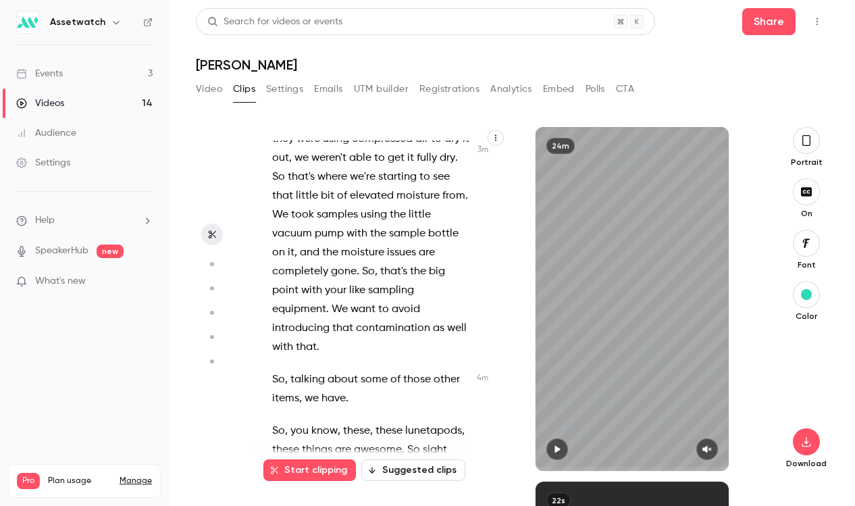
scroll to position [2034, 0]
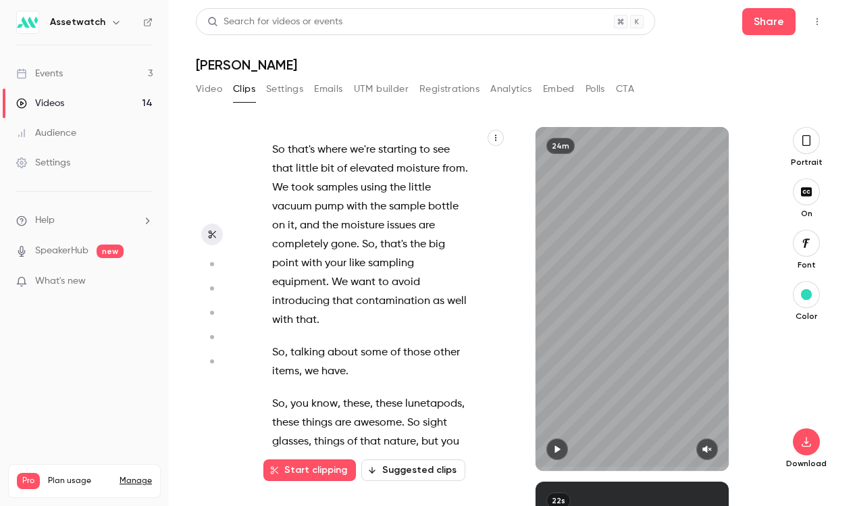
click at [211, 259] on button "button" at bounding box center [212, 264] width 22 height 22
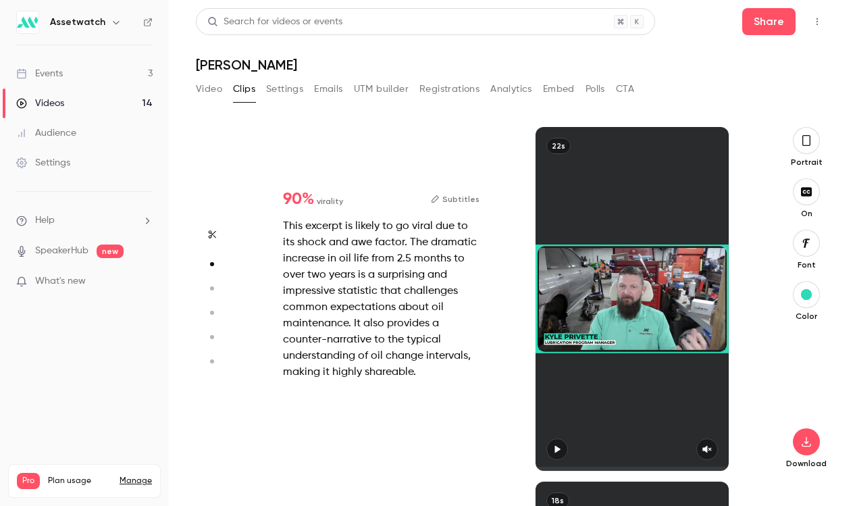
scroll to position [355, 0]
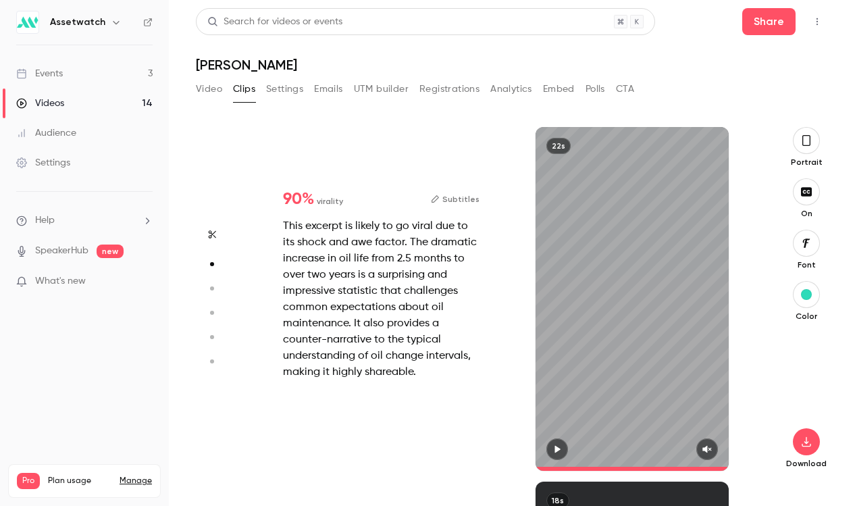
type input "****"
click at [120, 69] on link "Events 3" at bounding box center [84, 74] width 169 height 30
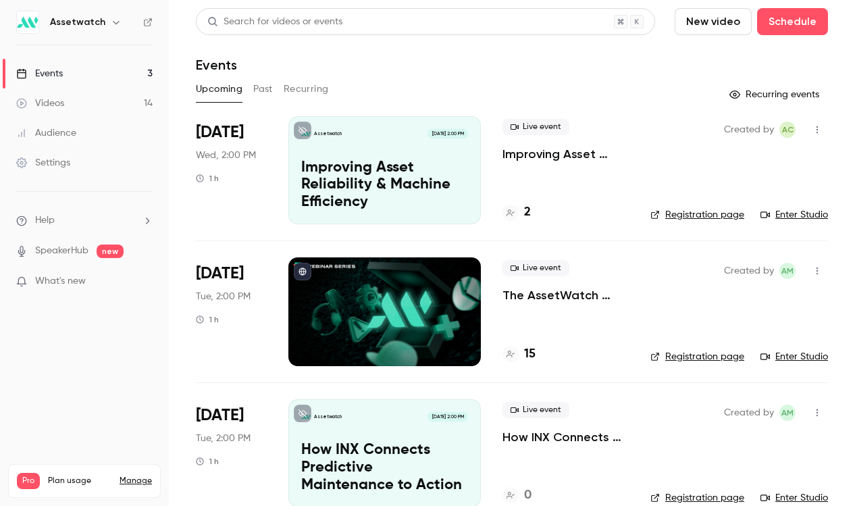
click at [258, 88] on button "Past" at bounding box center [263, 89] width 20 height 22
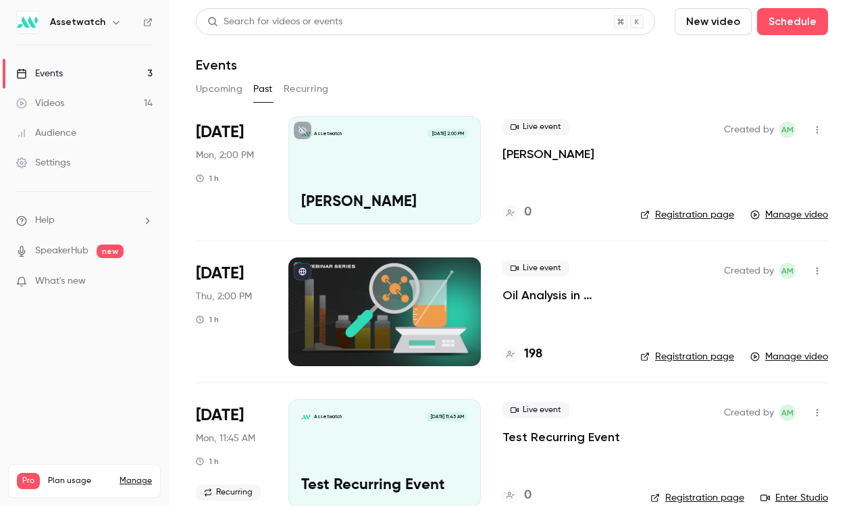
click at [531, 303] on div "Live event Oil Analysis in Action 198" at bounding box center [561, 311] width 116 height 108
click at [558, 287] on div "Live event Oil Analysis in Action" at bounding box center [561, 281] width 116 height 43
click at [558, 294] on p "Oil Analysis in Action" at bounding box center [561, 295] width 116 height 16
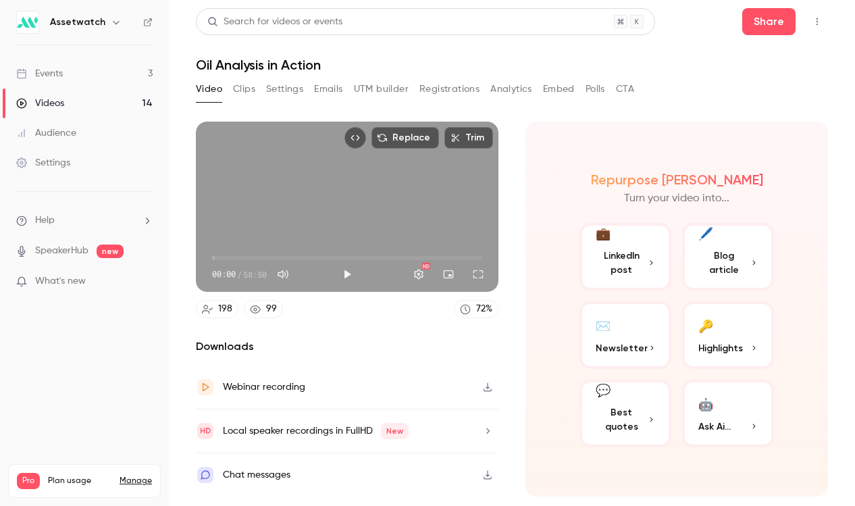
click at [245, 83] on button "Clips" at bounding box center [244, 89] width 22 height 22
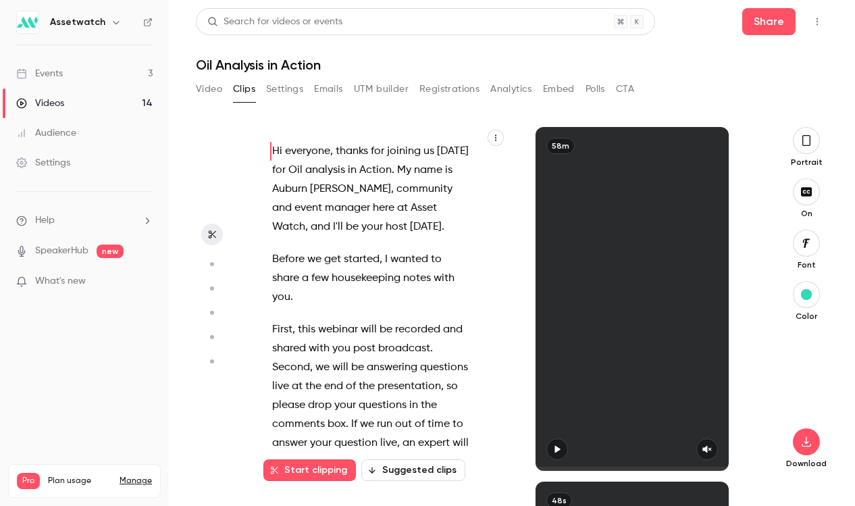
click at [215, 265] on icon "button" at bounding box center [211, 263] width 12 height 9
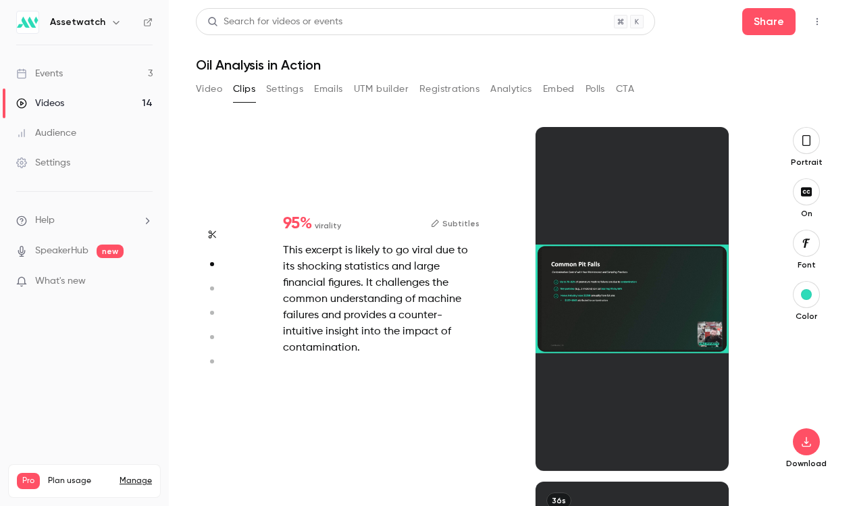
scroll to position [355, 0]
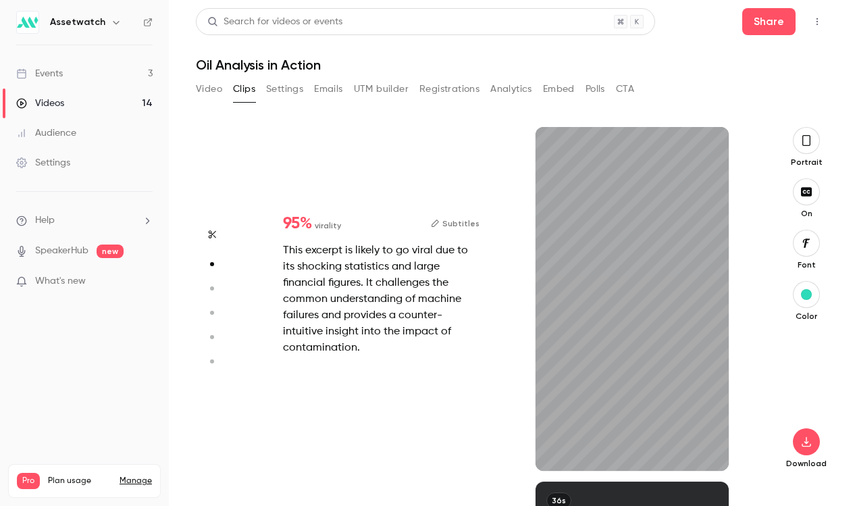
click at [208, 359] on icon "button" at bounding box center [211, 361] width 12 height 9
type input "*"
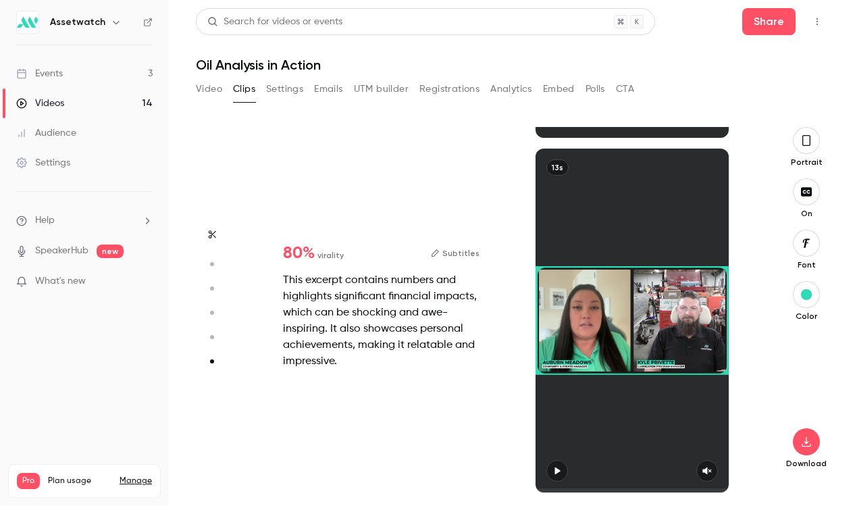
scroll to position [1752, 0]
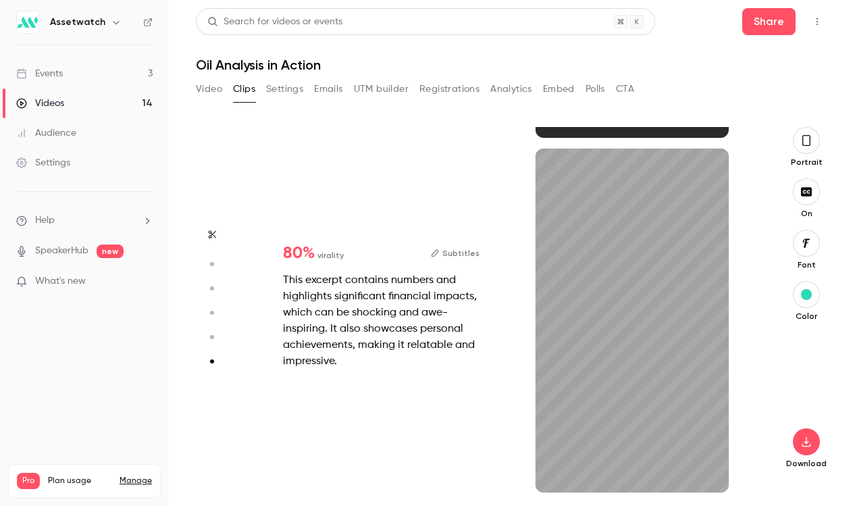
type input "*"
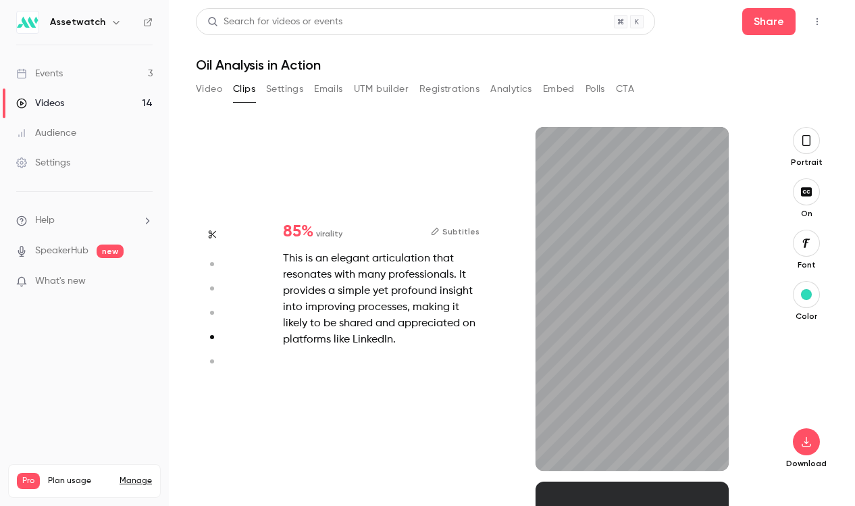
scroll to position [1419, 0]
click at [385, 280] on div "This is an elegant articulation that resonates with many professionals. It prov…" at bounding box center [381, 299] width 197 height 97
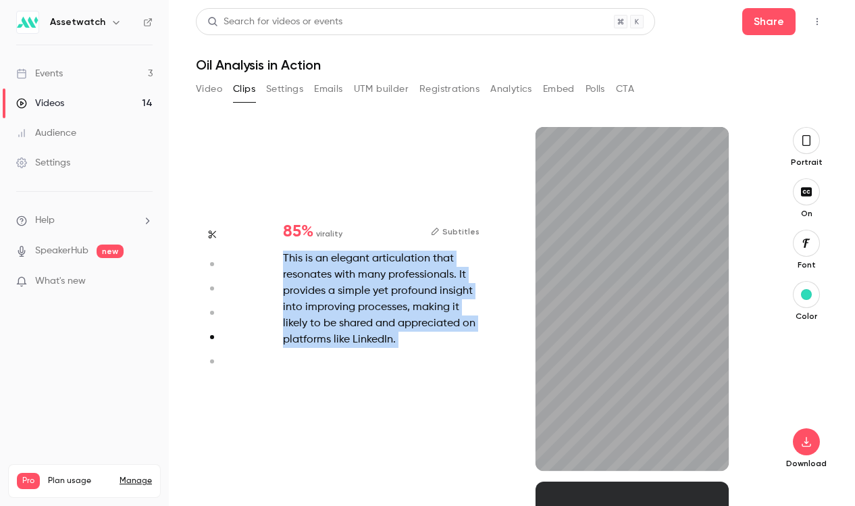
click at [385, 280] on div "This is an elegant articulation that resonates with many professionals. It prov…" at bounding box center [381, 299] width 197 height 97
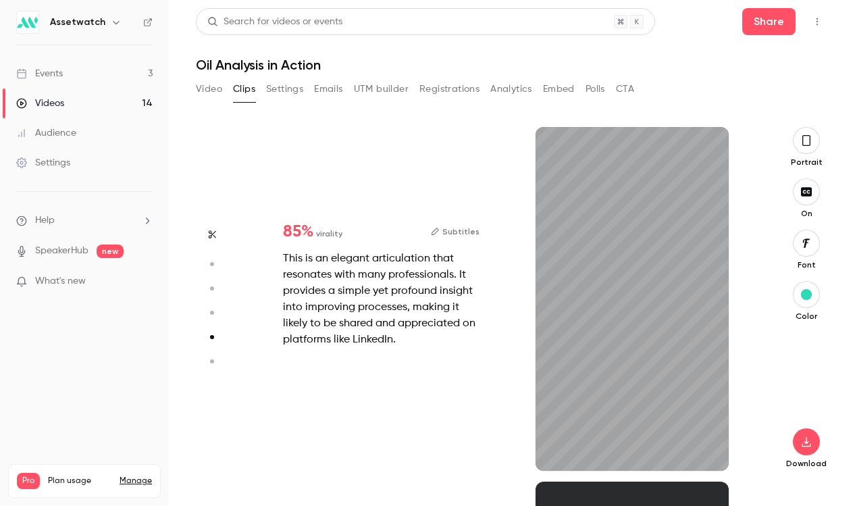
click at [428, 297] on div "This is an elegant articulation that resonates with many professionals. It prov…" at bounding box center [381, 299] width 197 height 97
type input "****"
click at [217, 91] on button "Video" at bounding box center [209, 89] width 26 height 22
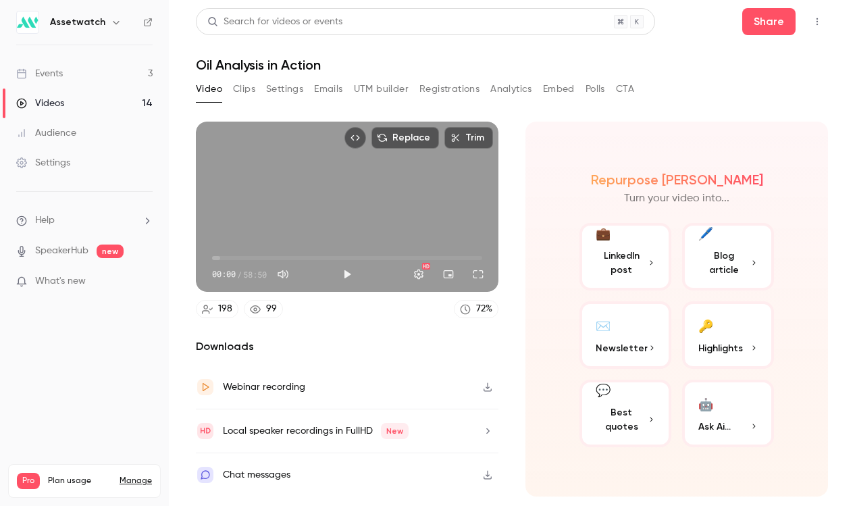
click at [725, 264] on span "Blog article" at bounding box center [724, 263] width 51 height 28
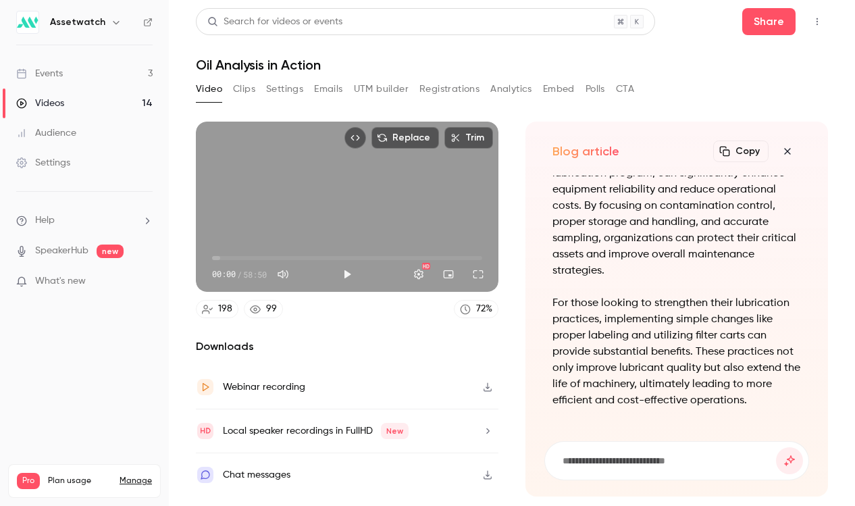
click at [795, 148] on icon "button" at bounding box center [788, 151] width 16 height 11
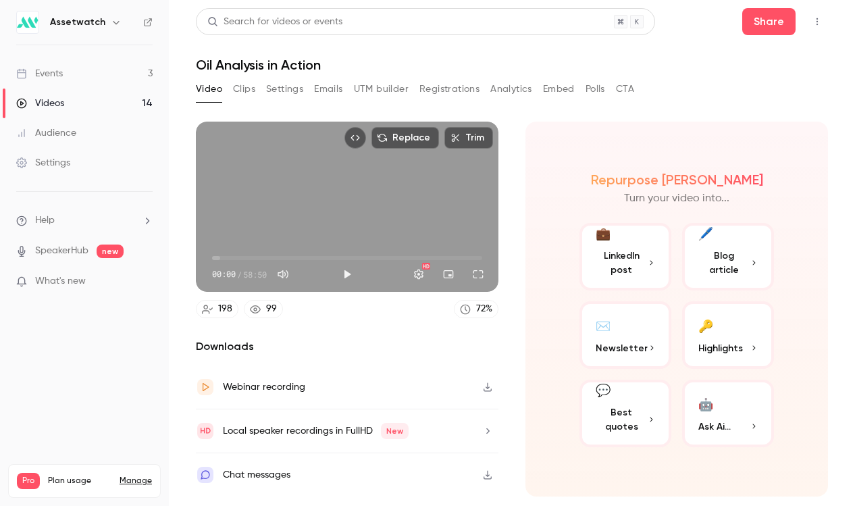
click at [618, 409] on button "💬 Best quotes" at bounding box center [626, 414] width 92 height 68
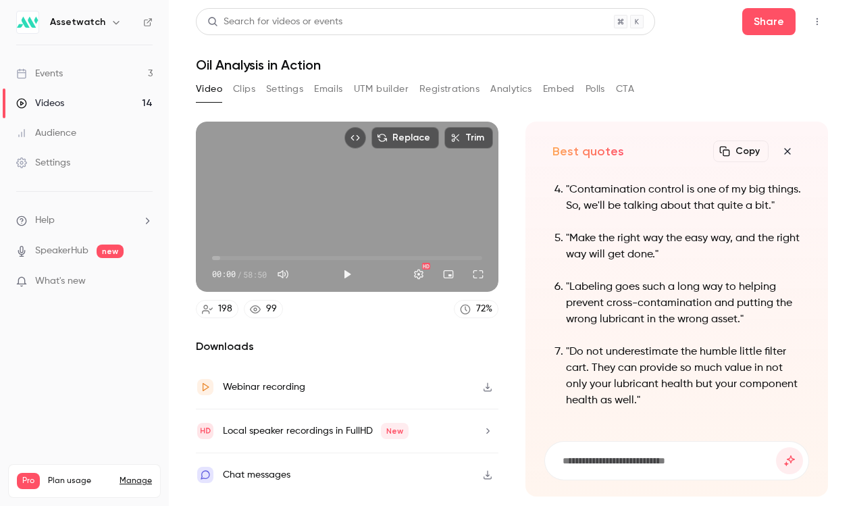
click at [785, 152] on icon "button" at bounding box center [788, 151] width 16 height 11
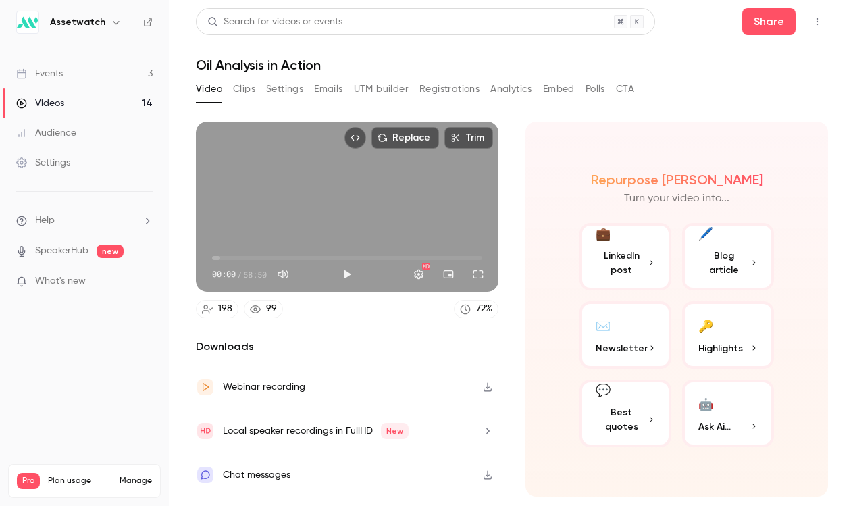
click at [634, 335] on button "✉️ Newsletter" at bounding box center [626, 335] width 92 height 68
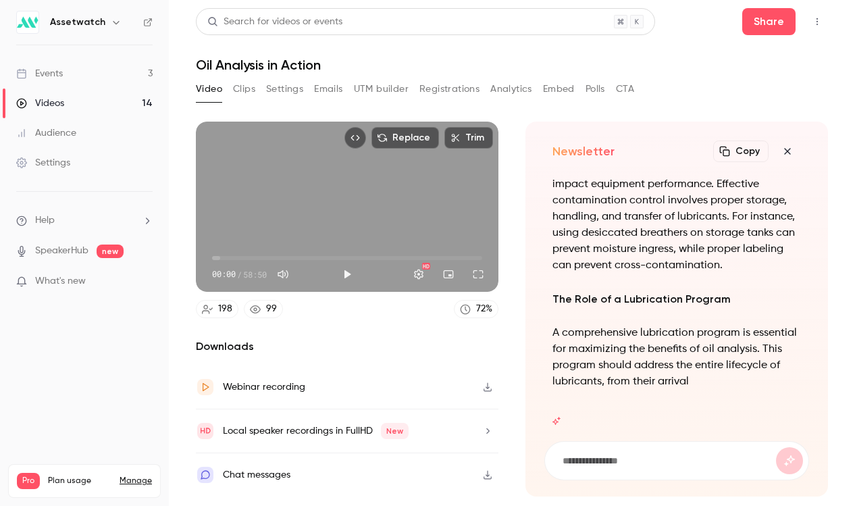
click at [789, 153] on icon "button" at bounding box center [788, 151] width 16 height 11
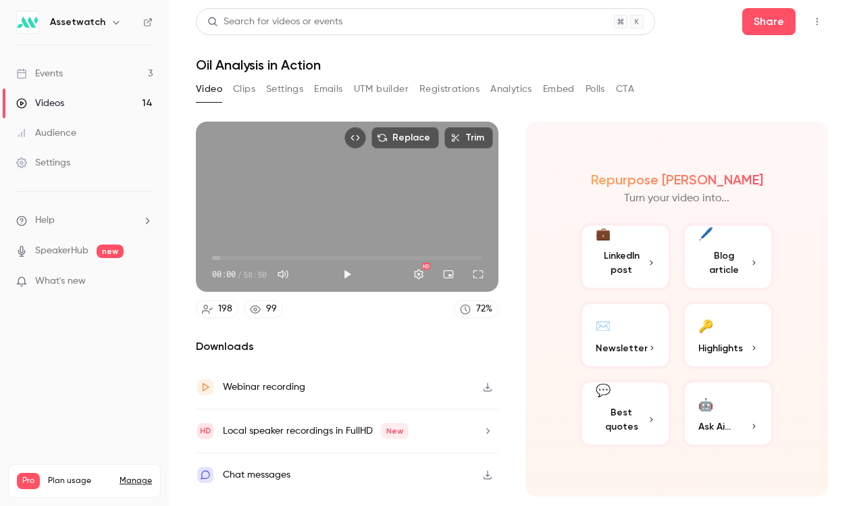
click at [707, 414] on button "🤖 Ask Ai..." at bounding box center [728, 414] width 92 height 68
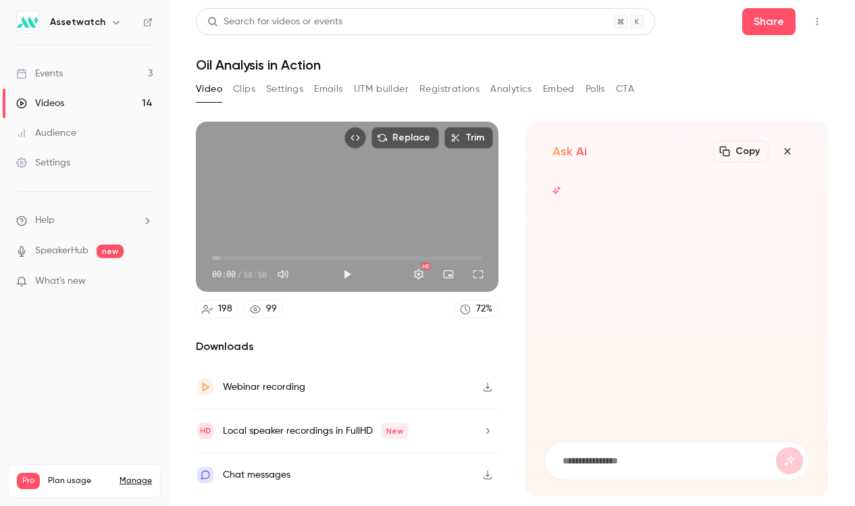
click at [791, 147] on icon "button" at bounding box center [788, 151] width 16 height 11
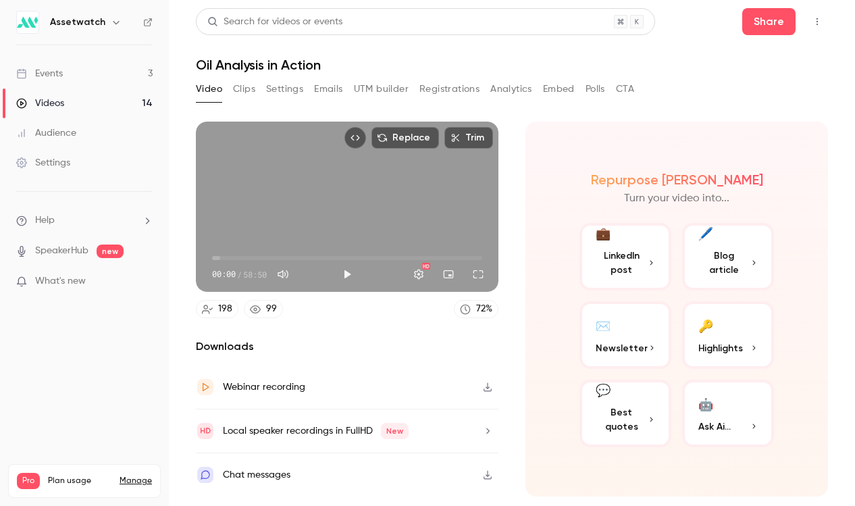
click at [250, 86] on button "Clips" at bounding box center [244, 89] width 22 height 22
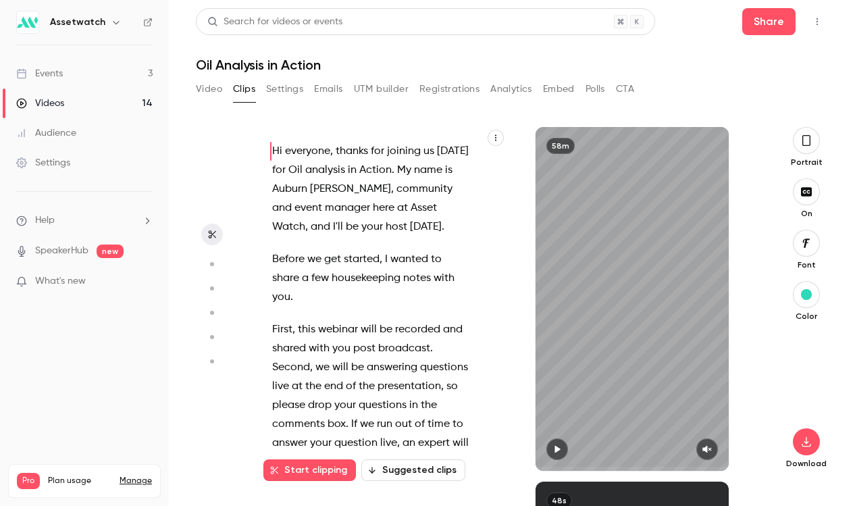
click at [110, 68] on link "Events 3" at bounding box center [84, 74] width 169 height 30
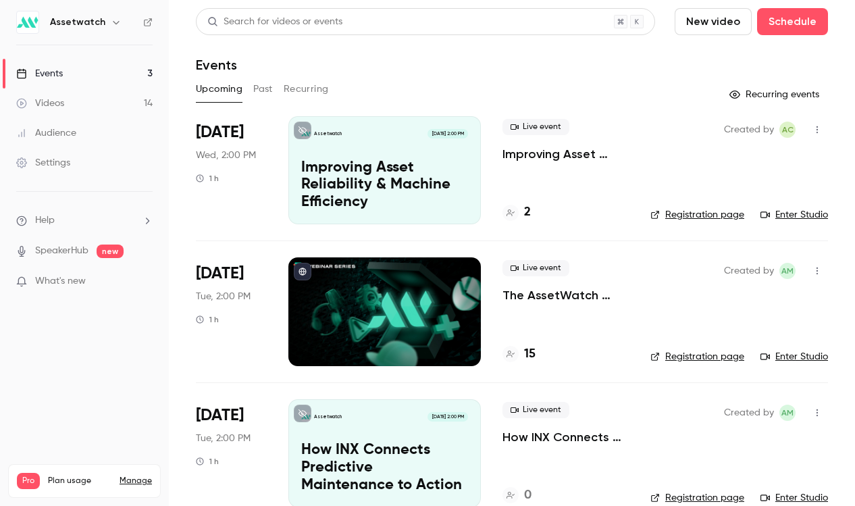
click at [270, 92] on button "Past" at bounding box center [263, 89] width 20 height 22
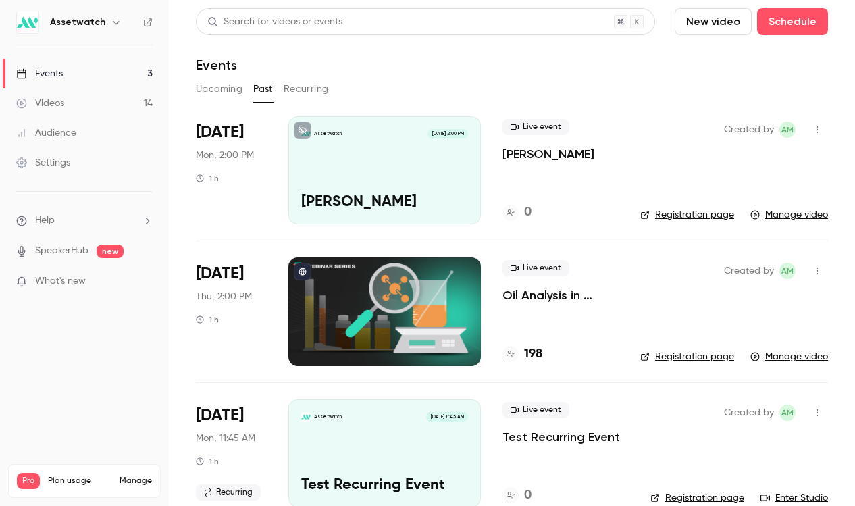
click at [543, 160] on p "[PERSON_NAME]" at bounding box center [549, 154] width 92 height 16
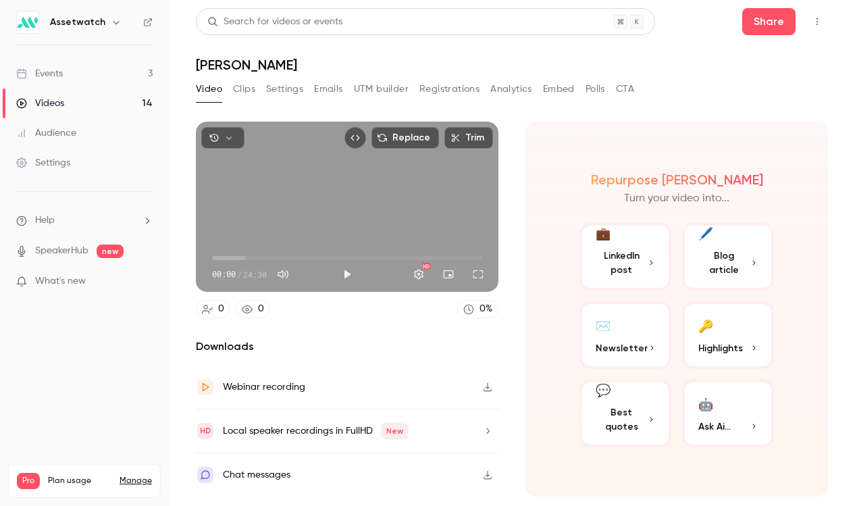
click at [381, 428] on span "New" at bounding box center [395, 431] width 28 height 16
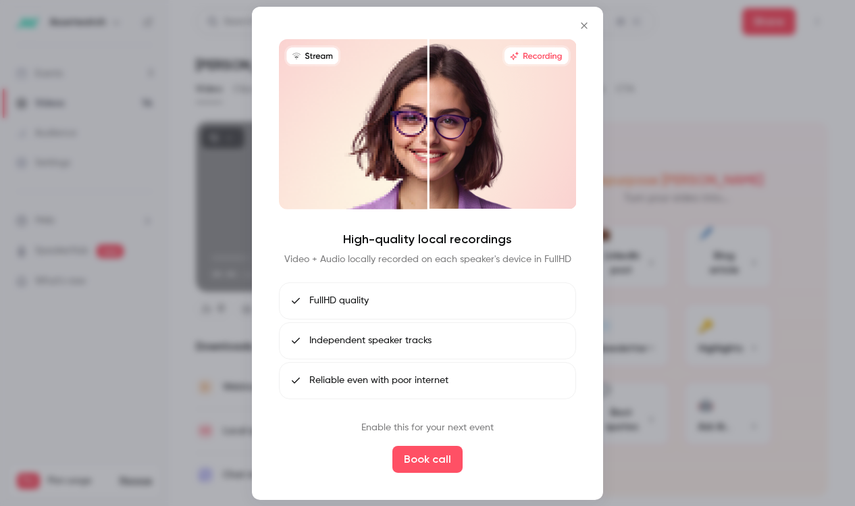
click at [621, 268] on div at bounding box center [427, 253] width 855 height 506
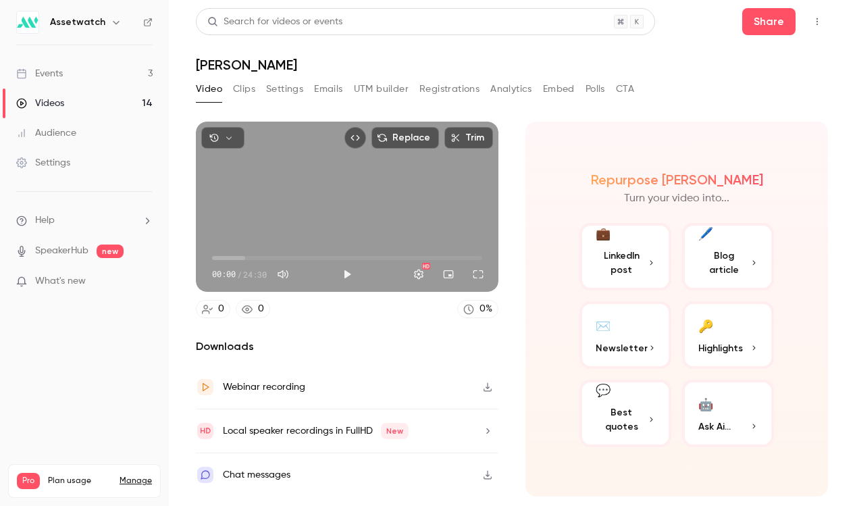
click at [245, 87] on button "Clips" at bounding box center [244, 89] width 22 height 22
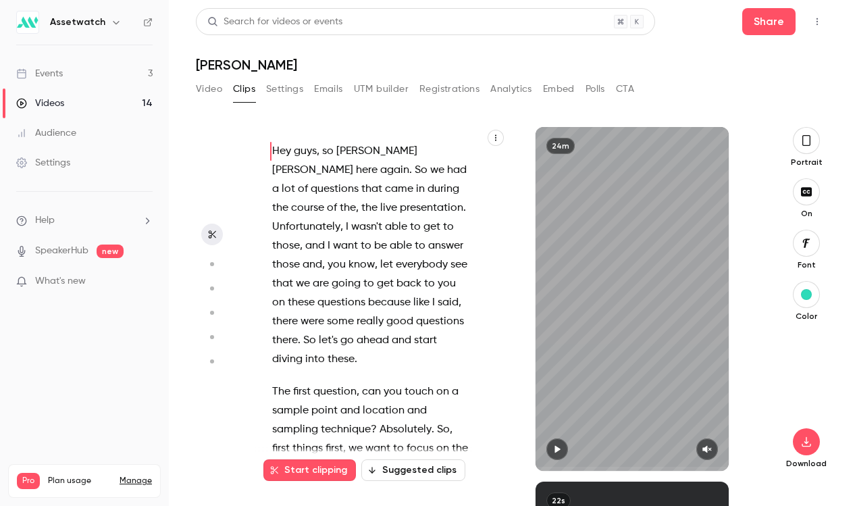
click at [214, 268] on icon "button" at bounding box center [211, 263] width 12 height 9
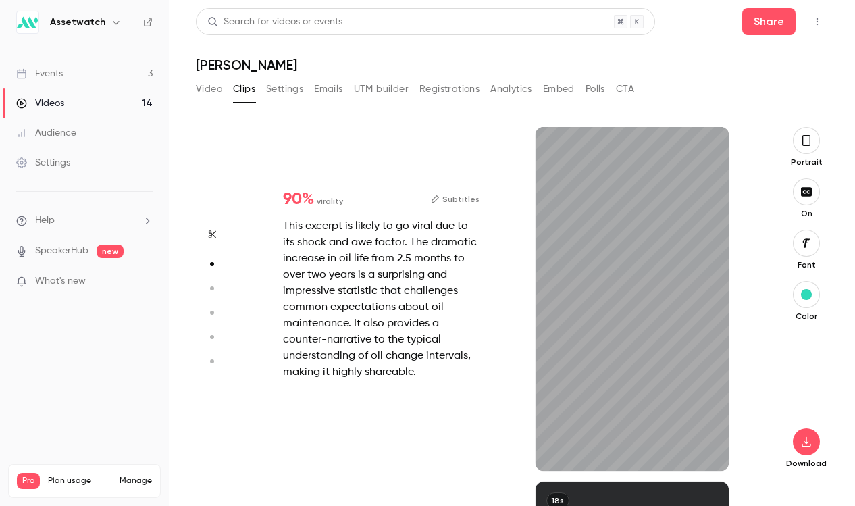
scroll to position [355, 0]
click at [212, 289] on circle "button" at bounding box center [212, 289] width 4 height 4
type input "*"
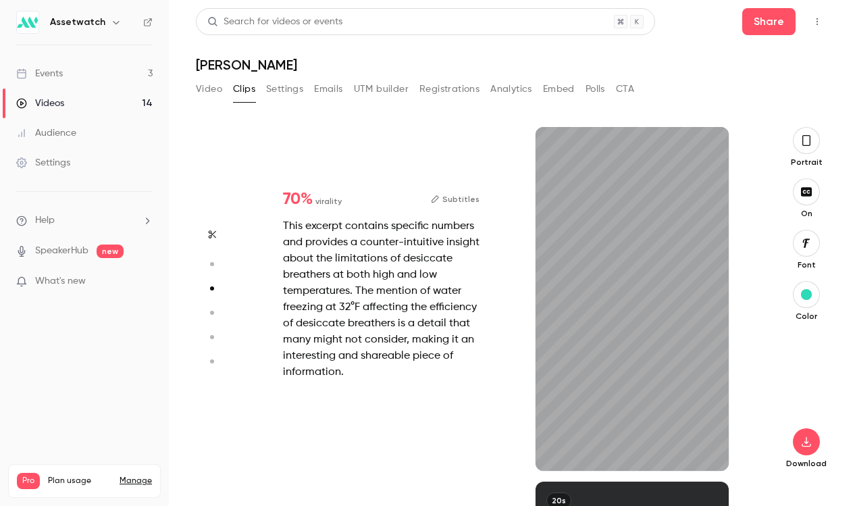
scroll to position [709, 0]
click at [214, 308] on icon "button" at bounding box center [211, 312] width 12 height 9
type input "*"
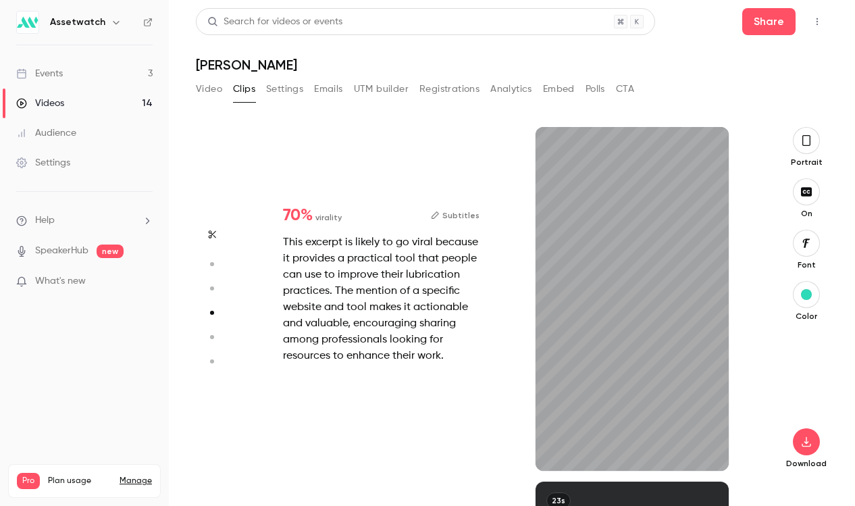
scroll to position [1064, 0]
click at [801, 437] on icon "button" at bounding box center [807, 442] width 16 height 11
click at [818, 143] on button "button" at bounding box center [806, 140] width 27 height 27
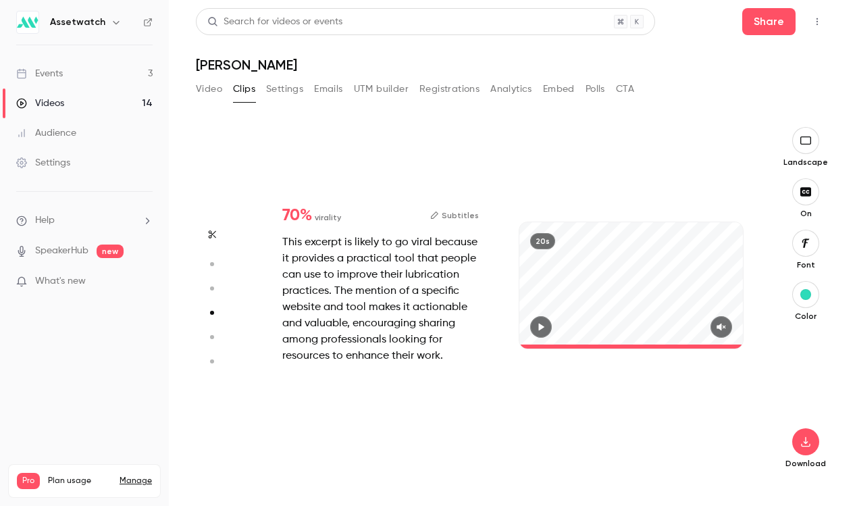
click at [796, 451] on div "Download" at bounding box center [806, 400] width 45 height 136
click at [805, 446] on icon "button" at bounding box center [805, 442] width 9 height 10
click at [742, 419] on span "Full HD" at bounding box center [705, 416] width 155 height 14
type input "****"
